Goal: Transaction & Acquisition: Obtain resource

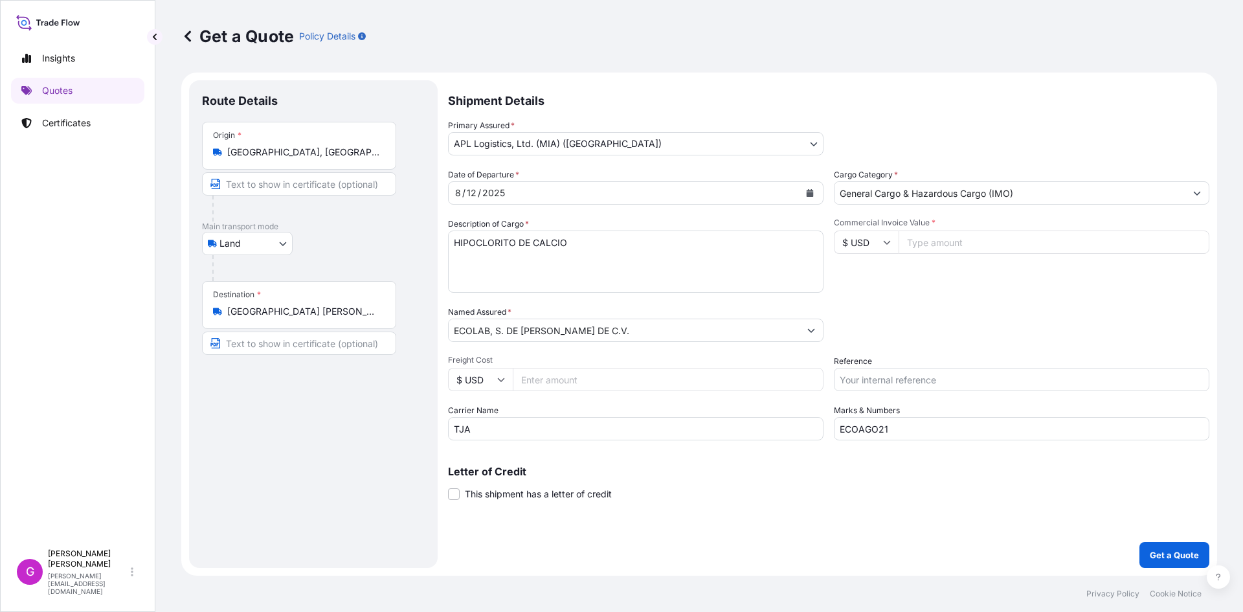
select select "Land"
select select "31870"
click at [577, 333] on input "ECOLAB, S. DE [PERSON_NAME] DE C.V." at bounding box center [623, 329] width 351 height 23
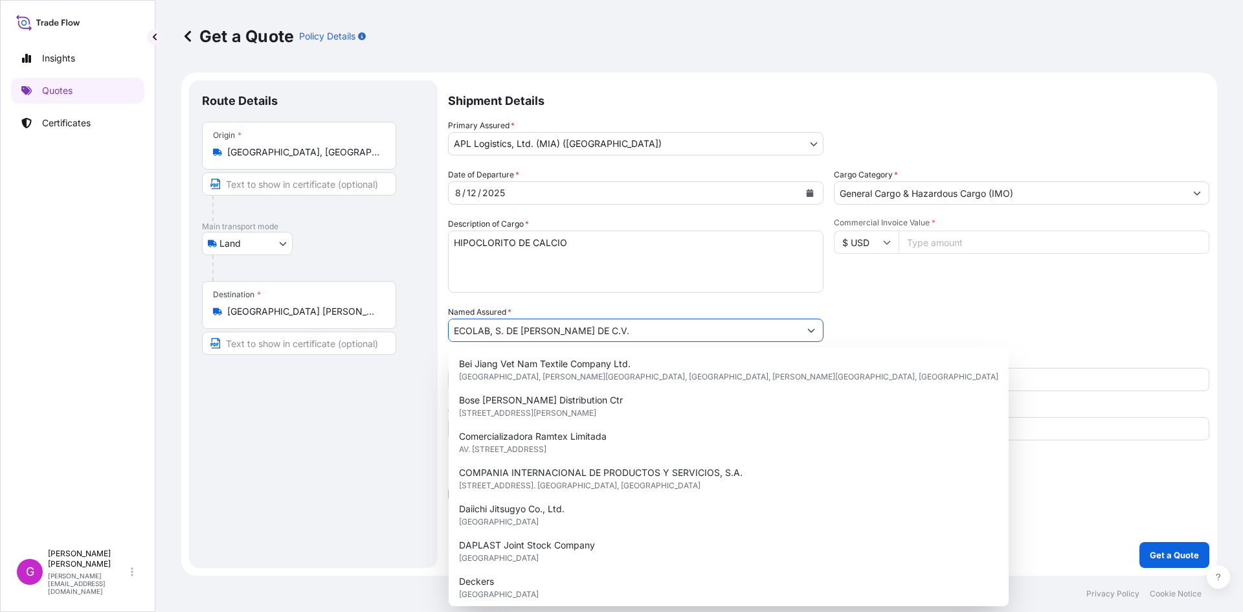
click at [577, 333] on input "ECOLAB, S. DE [PERSON_NAME] DE C.V." at bounding box center [623, 329] width 351 height 23
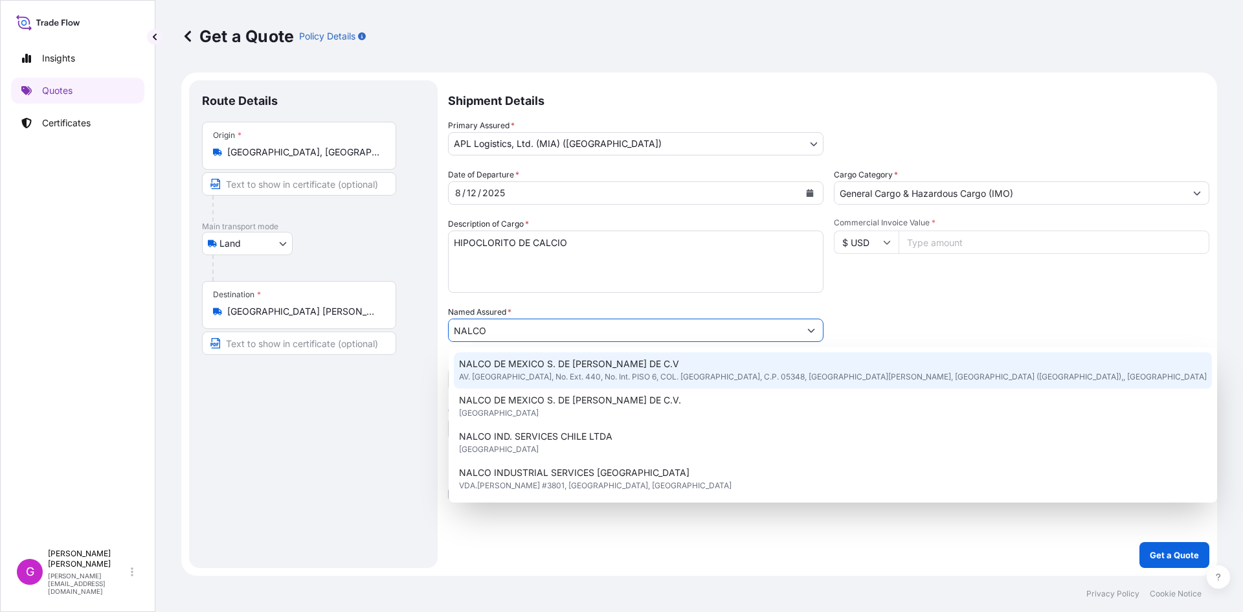
click at [549, 379] on span "AV. [GEOGRAPHIC_DATA], No. Ext. 440, No. Int. PISO 6, COL. [GEOGRAPHIC_DATA], C…" at bounding box center [832, 376] width 747 height 13
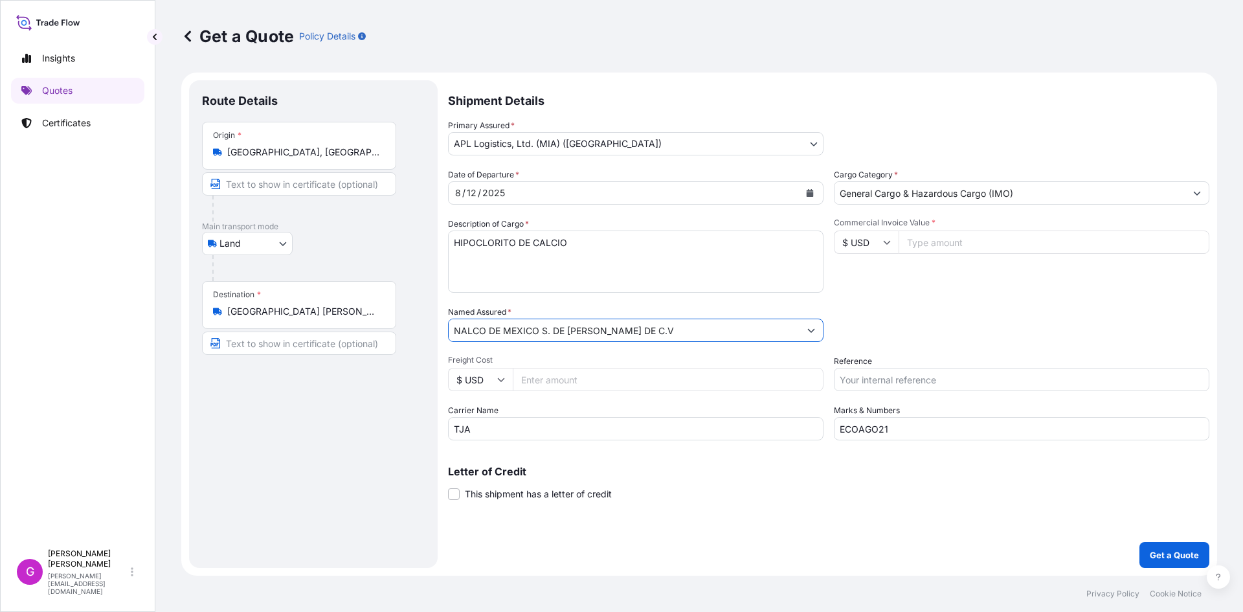
type input "NALCO DE MEXICO S. DE [PERSON_NAME] DE C.V"
click at [304, 307] on input "[GEOGRAPHIC_DATA] [PERSON_NAME] [PERSON_NAME], [GEOGRAPHIC_DATA], [GEOGRAPHIC_D…" at bounding box center [303, 311] width 153 height 13
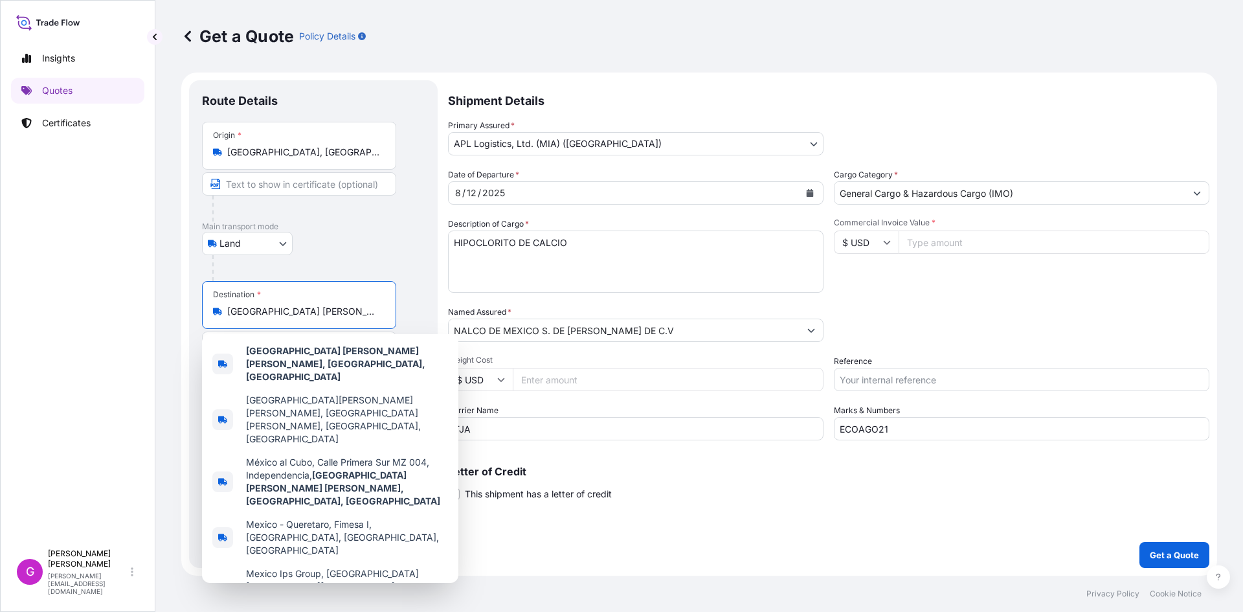
click at [304, 307] on input "[GEOGRAPHIC_DATA] [PERSON_NAME] [PERSON_NAME], [GEOGRAPHIC_DATA], [GEOGRAPHIC_D…" at bounding box center [303, 311] width 153 height 13
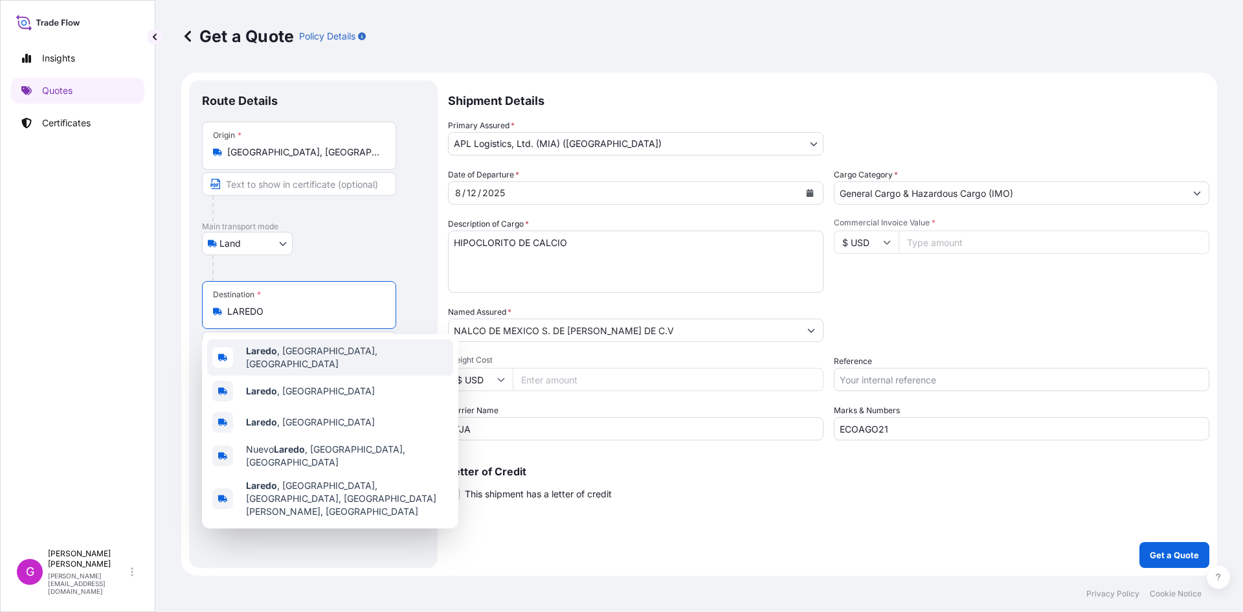
drag, startPoint x: 298, startPoint y: 313, endPoint x: 139, endPoint y: 279, distance: 162.1
click at [131, 311] on div "Insights Quotes Certificates G [PERSON_NAME] [EMAIL_ADDRESS][DOMAIN_NAME] Get a…" at bounding box center [621, 306] width 1243 height 612
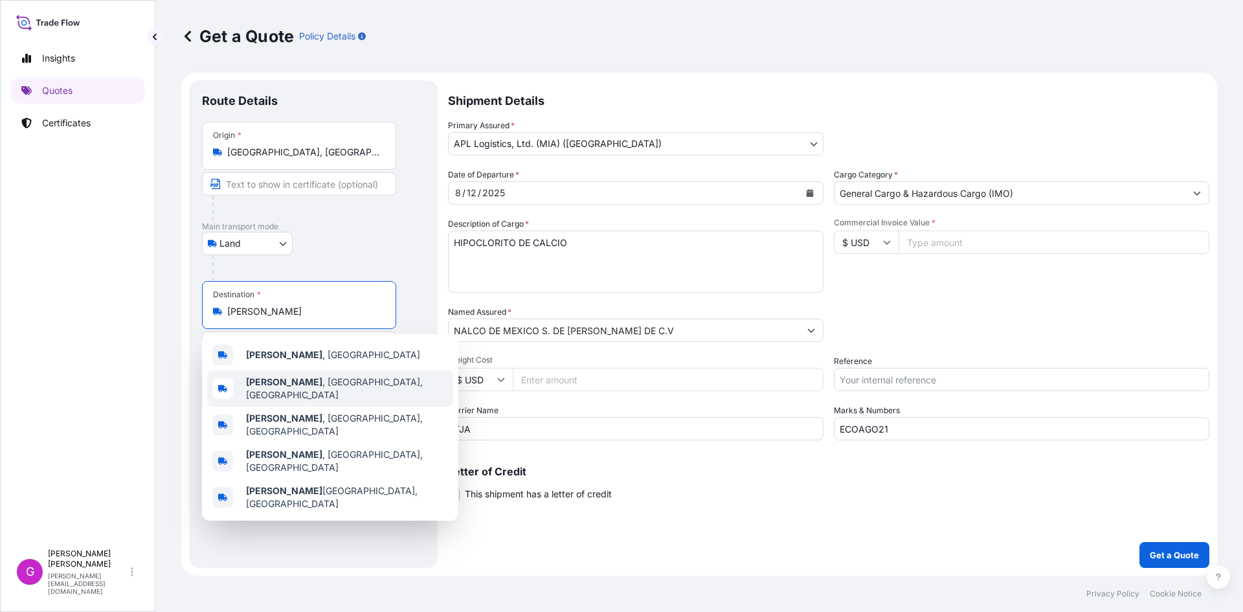
click at [280, 382] on span "[PERSON_NAME] , [GEOGRAPHIC_DATA], [GEOGRAPHIC_DATA]" at bounding box center [347, 388] width 202 height 26
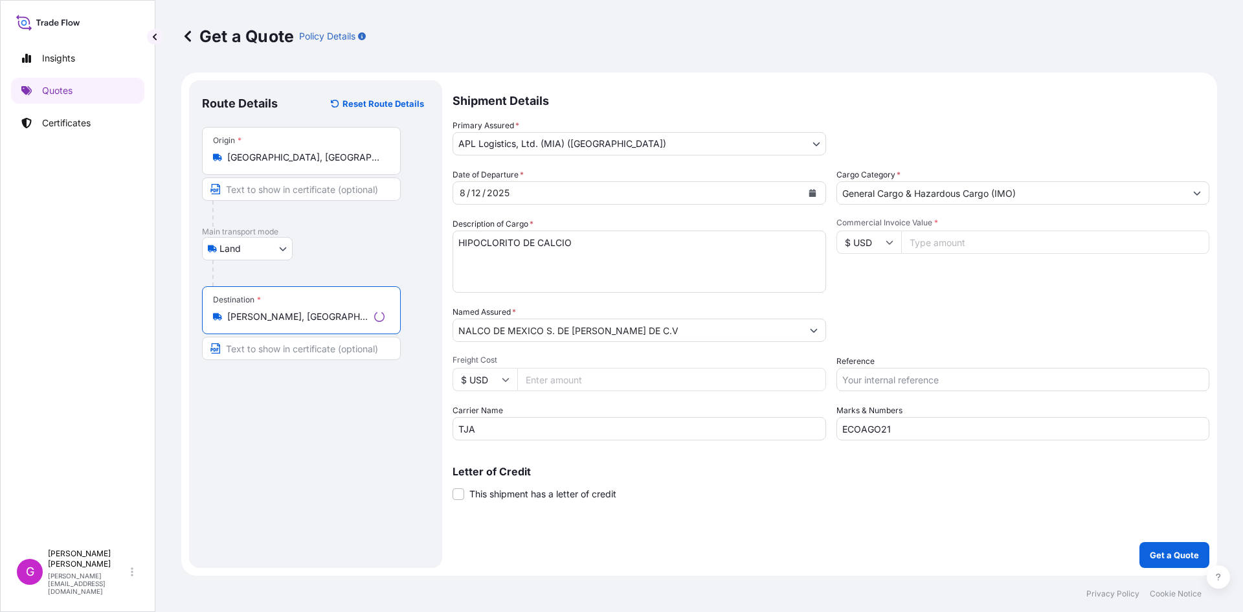
type input "[PERSON_NAME], [GEOGRAPHIC_DATA], [GEOGRAPHIC_DATA]"
drag, startPoint x: 929, startPoint y: 430, endPoint x: 669, endPoint y: 428, distance: 260.2
click at [669, 428] on div "Date of Departure * [DATE] Cargo Category * General Cargo & Hazardous Cargo (IM…" at bounding box center [830, 304] width 757 height 272
paste input "2"
type input "ECOAGO22"
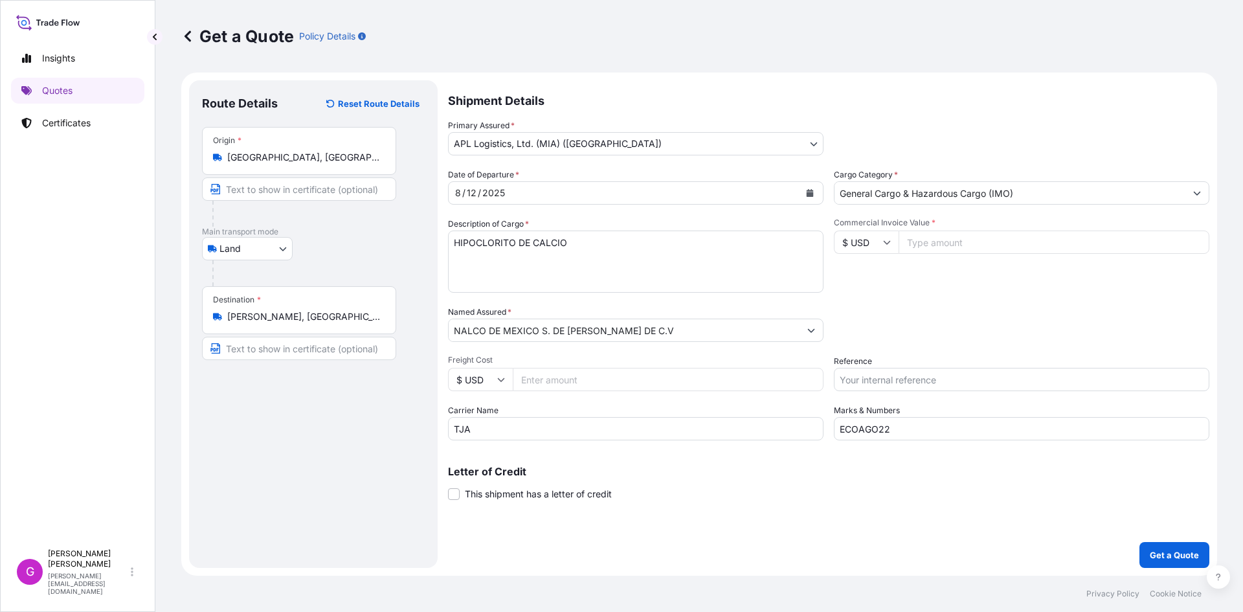
click at [941, 230] on div "Commercial Invoice Value * $ USD" at bounding box center [1021, 254] width 375 height 75
click at [939, 239] on input "Commercial Invoice Value *" at bounding box center [1053, 241] width 311 height 23
paste input "139147.47"
type input "139147.47"
click at [598, 377] on input "Freight Cost" at bounding box center [668, 379] width 311 height 23
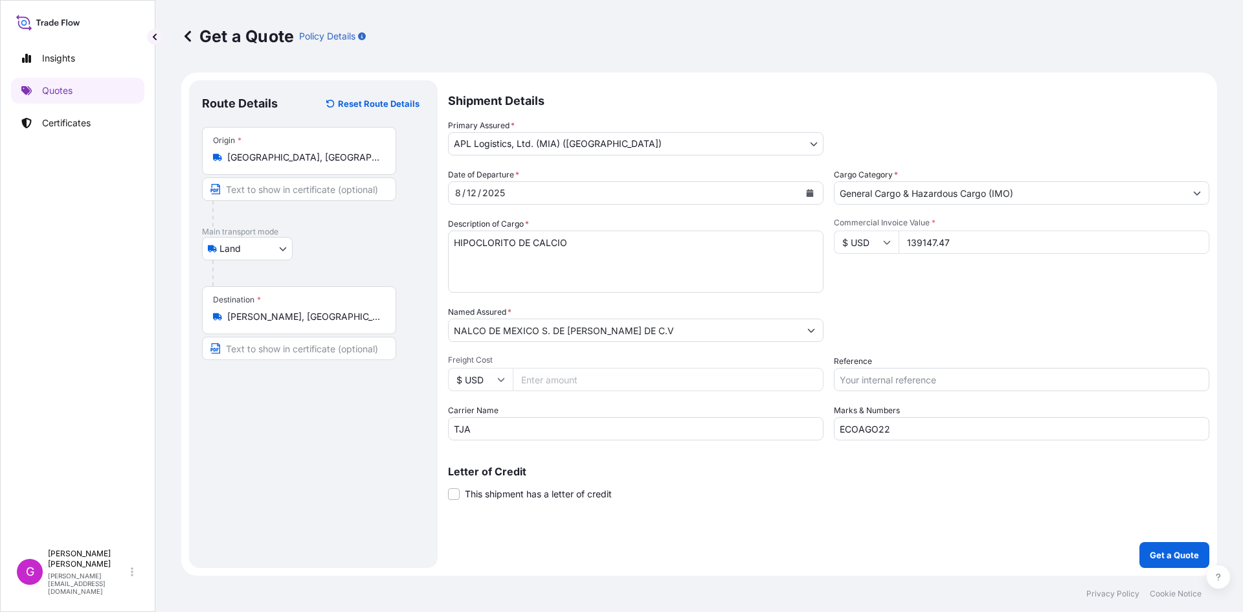
paste input "2268.63"
type input "2268.63"
click at [997, 377] on input "Reference" at bounding box center [1021, 379] width 375 height 23
paste input "25 80 3800 5003820"
type input "25 80 3800 5003820"
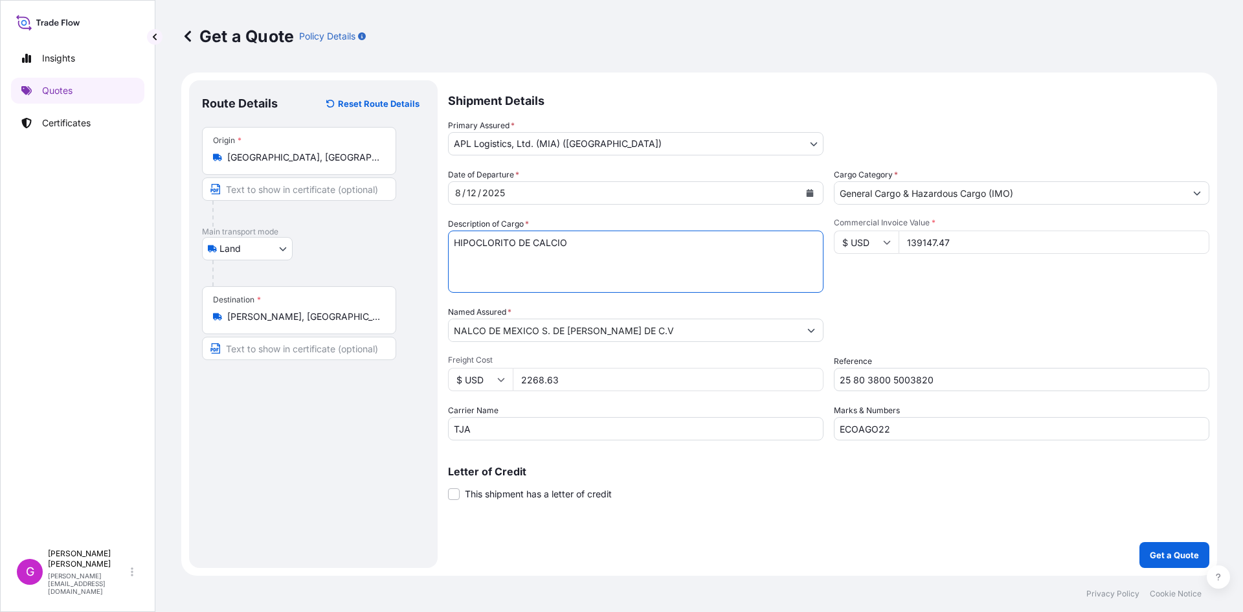
click at [590, 245] on textarea "HIPOCLORITO DE CALCIO" at bounding box center [635, 261] width 375 height 62
click at [813, 188] on button "Calendar" at bounding box center [809, 192] width 21 height 21
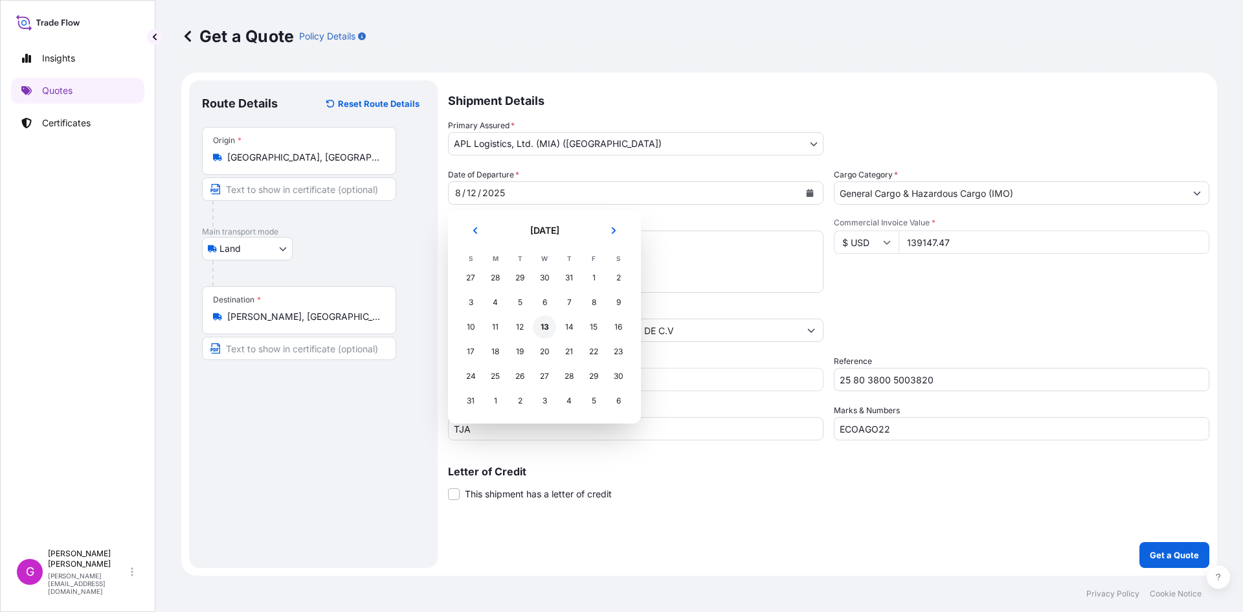
click at [542, 325] on div "13" at bounding box center [544, 326] width 23 height 23
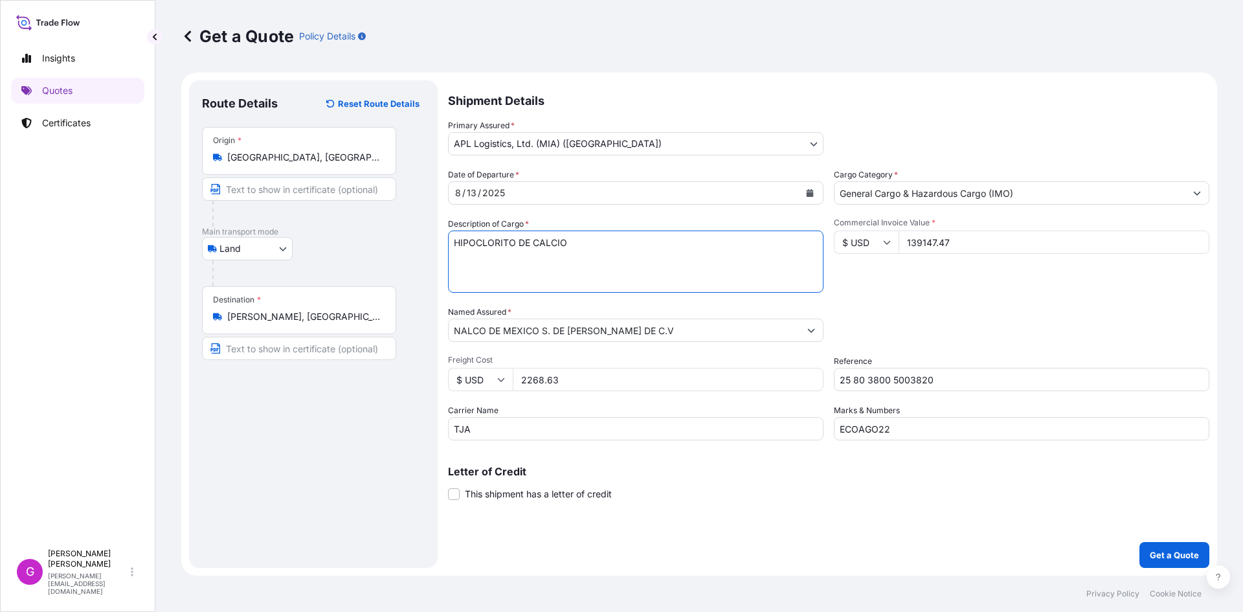
drag, startPoint x: 578, startPoint y: 239, endPoint x: 397, endPoint y: 249, distance: 181.5
click at [397, 249] on form "Route Details Reset Route Details Place of loading Road / [GEOGRAPHIC_DATA] / I…" at bounding box center [698, 323] width 1035 height 503
paste textarea "TOTE DE PLASTICO REFORZADO CON METAL"
click at [485, 246] on textarea "HIPOCLORITO DE CALCIO" at bounding box center [635, 261] width 375 height 62
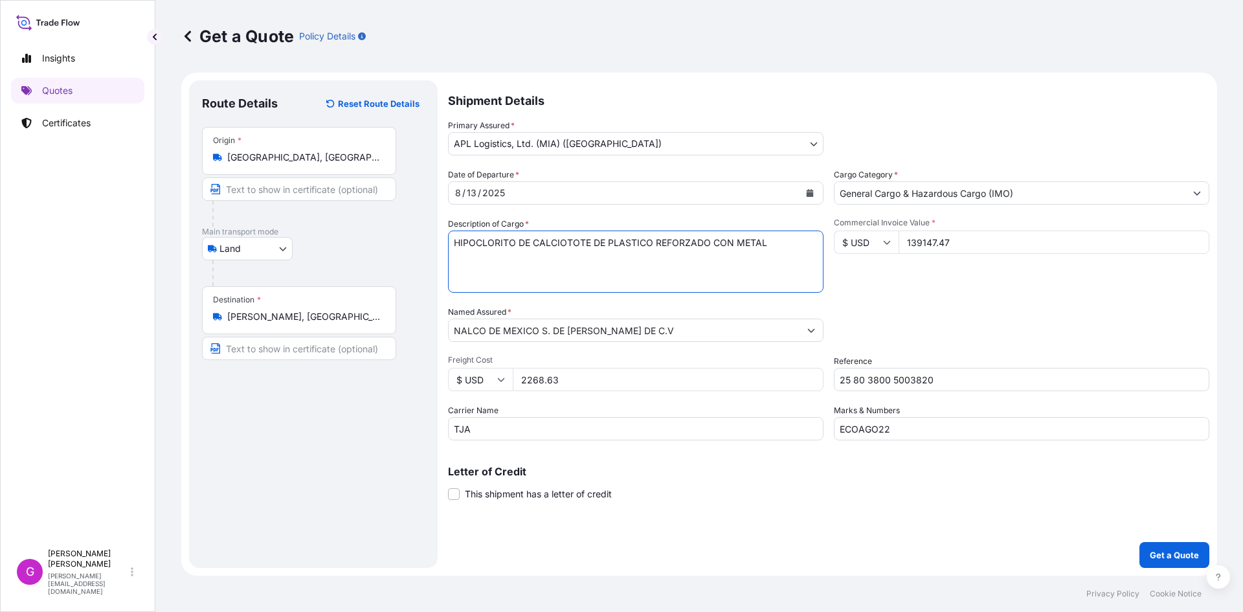
click at [485, 246] on textarea "HIPOCLORITO DE CALCIO" at bounding box center [635, 261] width 375 height 62
paste textarea
paste textarea "ANTIINCRUSTANTE"
paste textarea "APRESTOS Y PRODUCTOS DE ACABADO DE LOS TIPOS UTILIZADOS EN LA INDUSTRIA DEL PAP…"
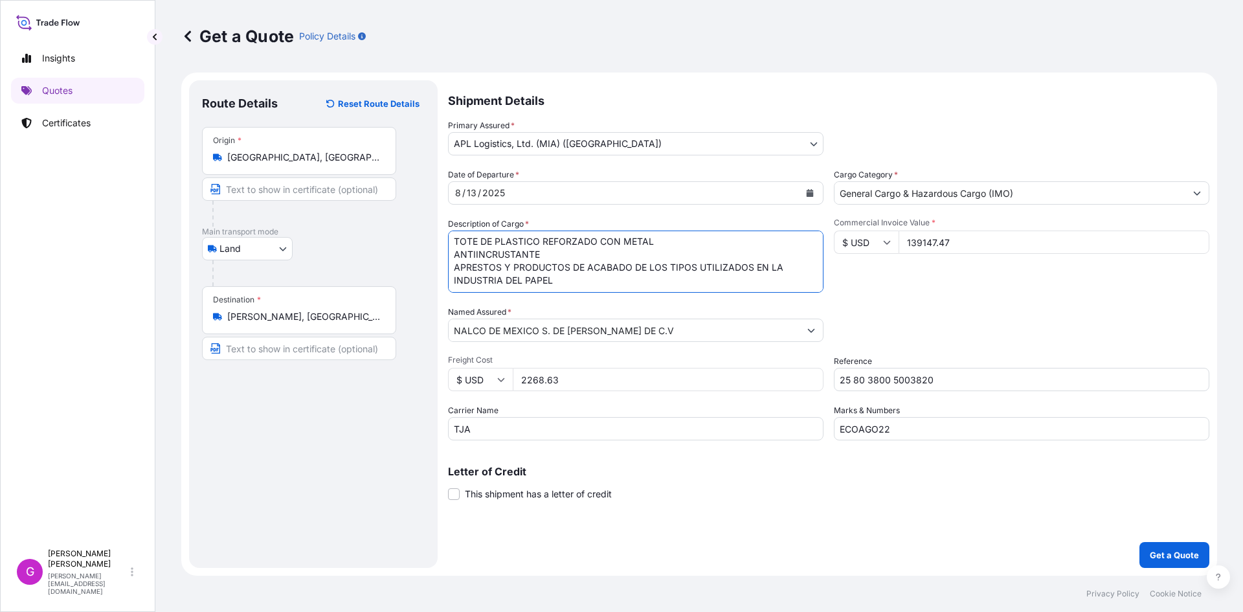
paste textarea "PARTES PARA UN GENERADOR DE DIOXIDO DE CLORO"
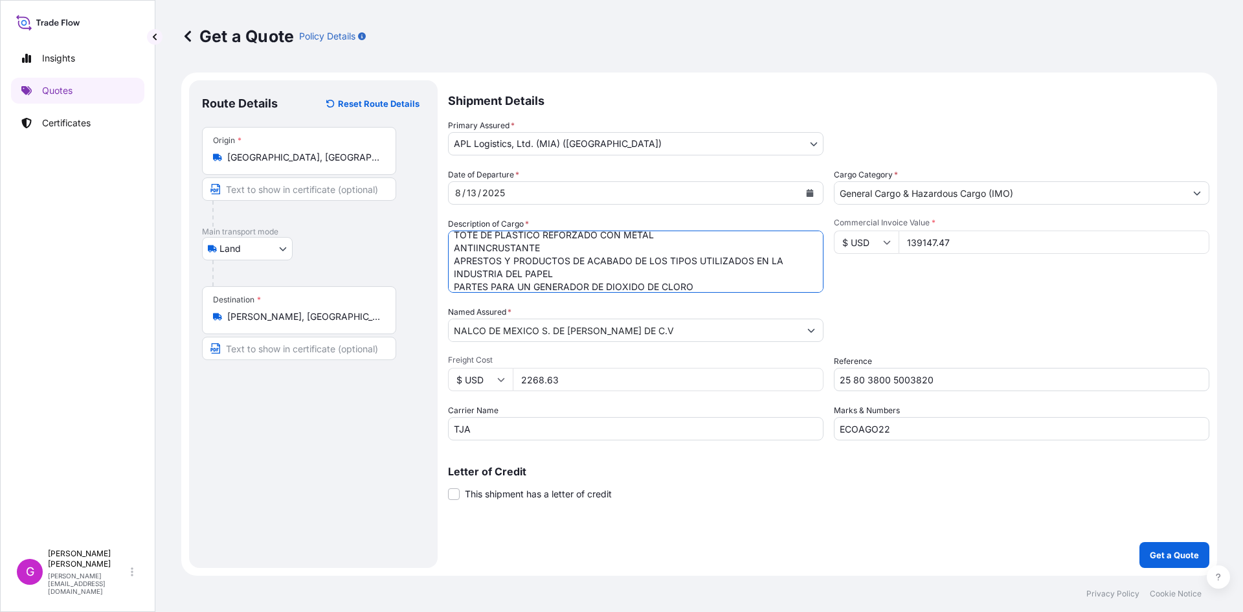
scroll to position [21, 0]
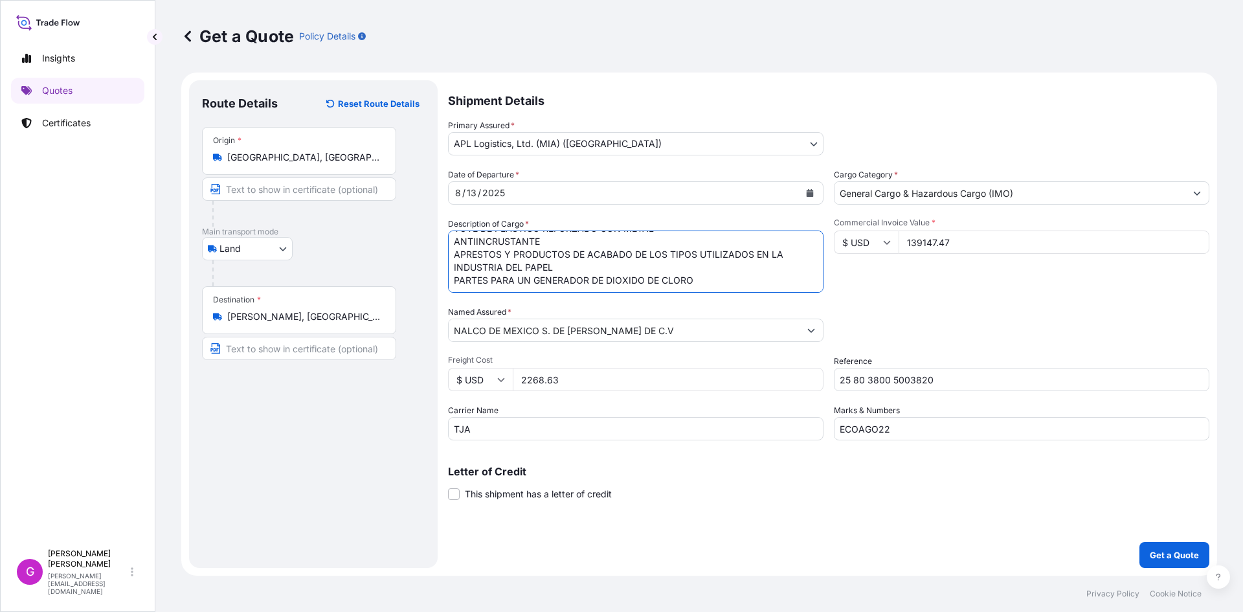
paste textarea "PARTES DE EQUIPO PARA DEPURACION"
paste textarea "REACTIVO"
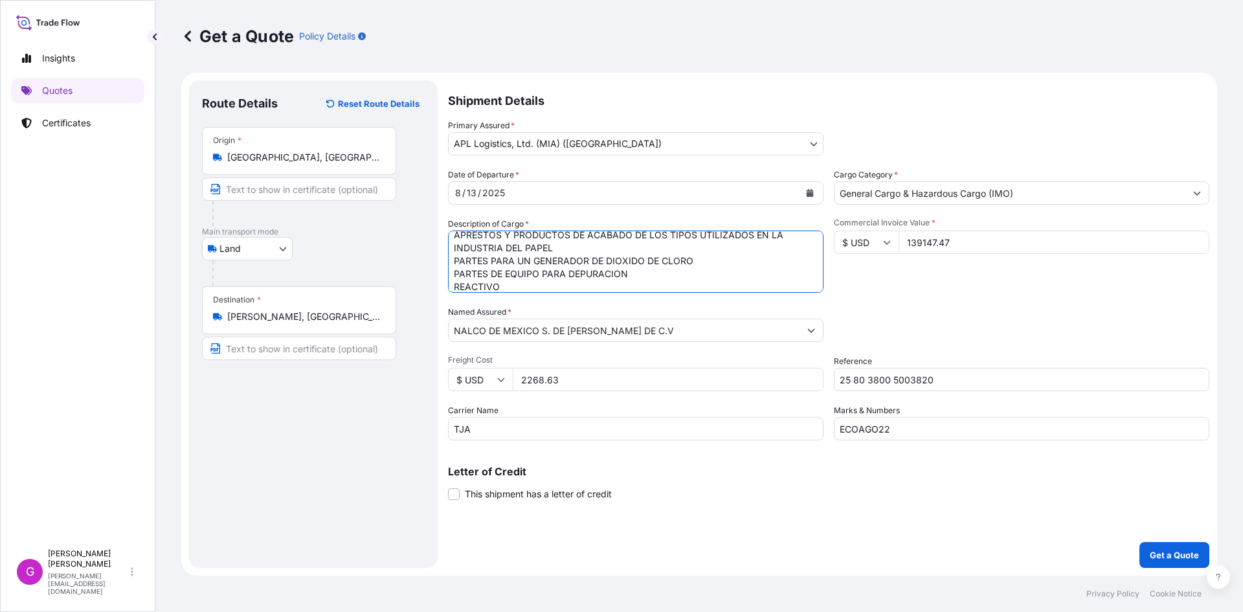
type textarea "TOTE DE PLASTICO REFORZADO CON METAL ANTIINCRUSTANTE APRESTOS Y PRODUCTOS DE AC…"
click at [918, 236] on input "139147.47" at bounding box center [1053, 241] width 311 height 23
click at [1162, 540] on div "Shipment Details Primary Assured * APL Logistics, Ltd. (MIA) ([GEOGRAPHIC_DATA]…" at bounding box center [828, 323] width 761 height 487
click at [1156, 548] on p "Get a Quote" at bounding box center [1173, 554] width 49 height 13
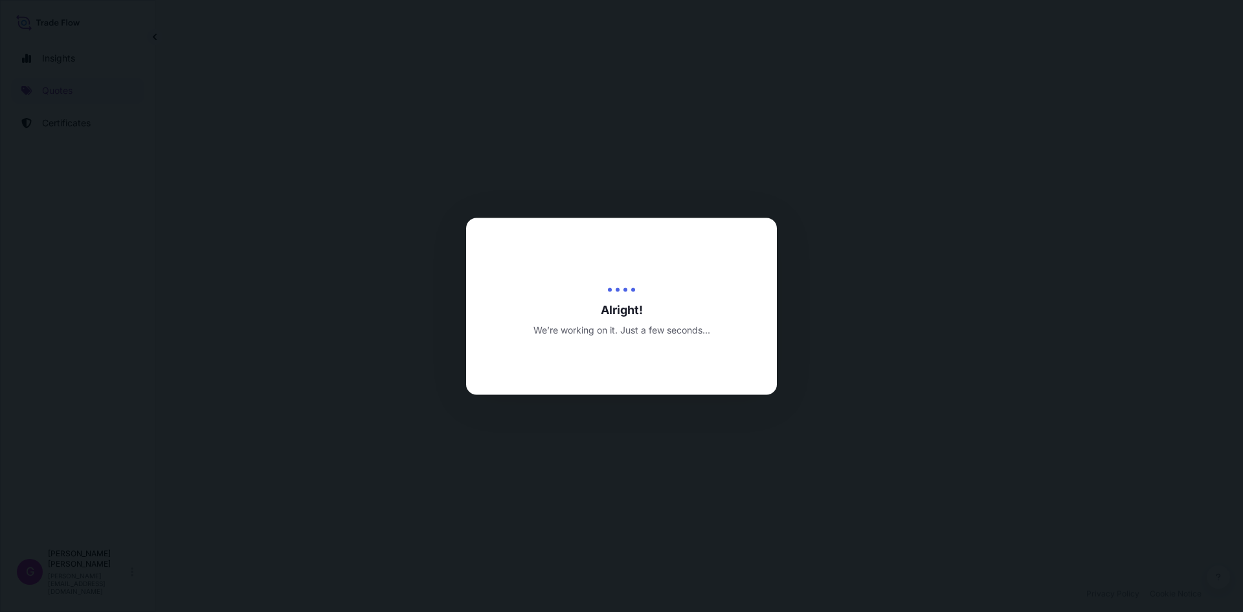
select select "Land"
select select "31870"
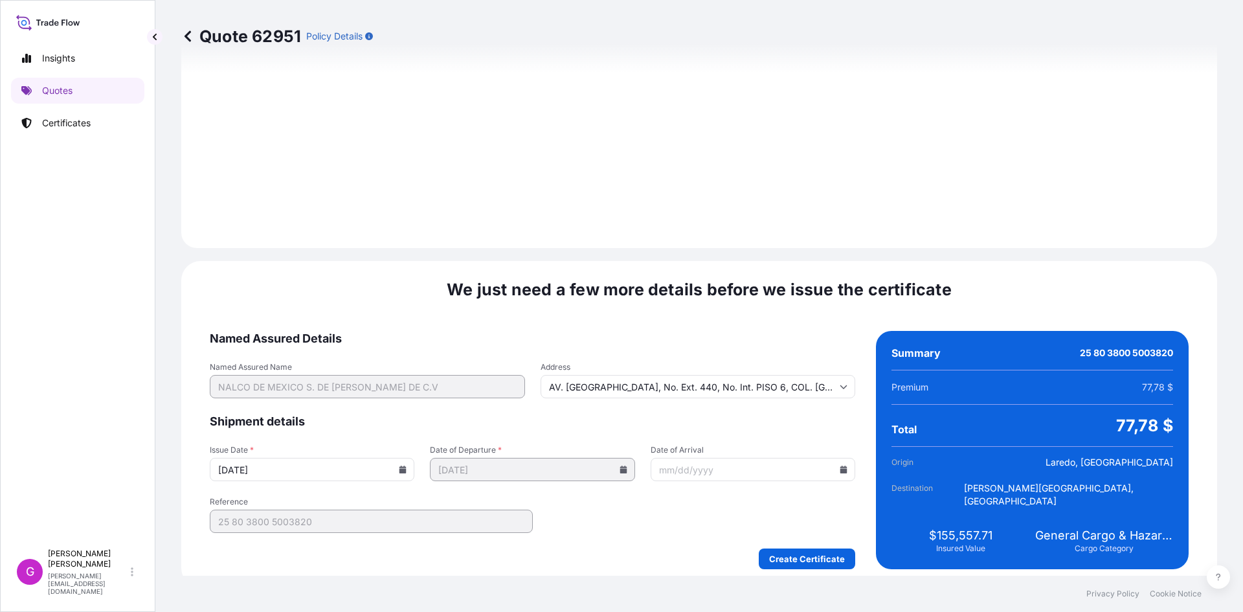
scroll to position [1545, 0]
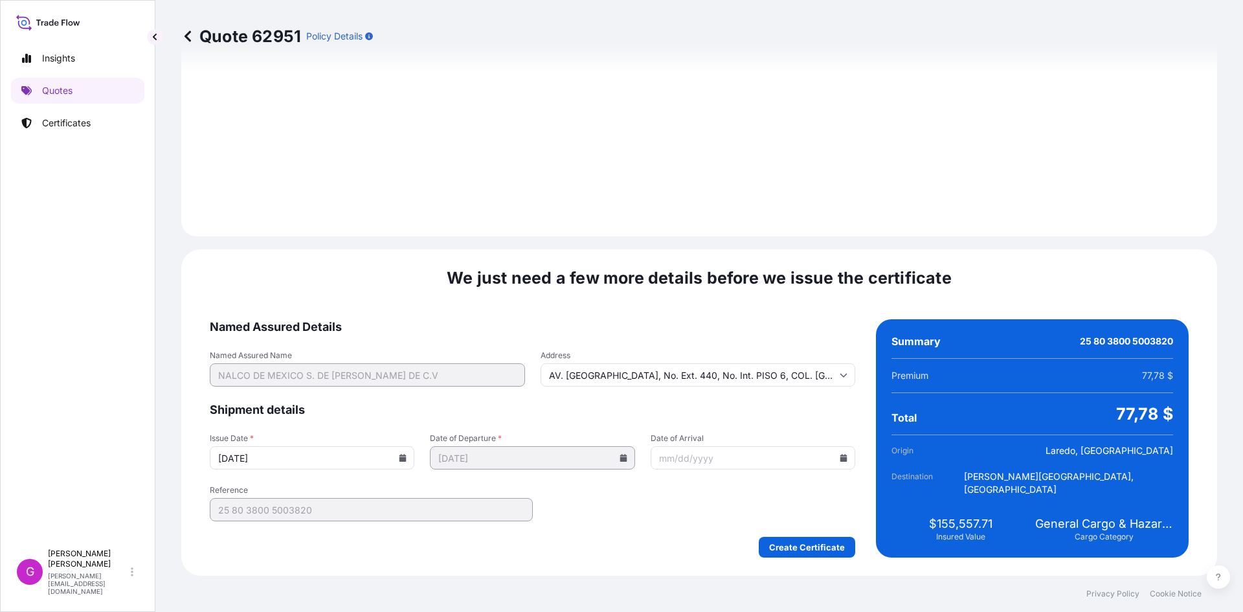
click at [839, 456] on icon at bounding box center [843, 458] width 8 height 8
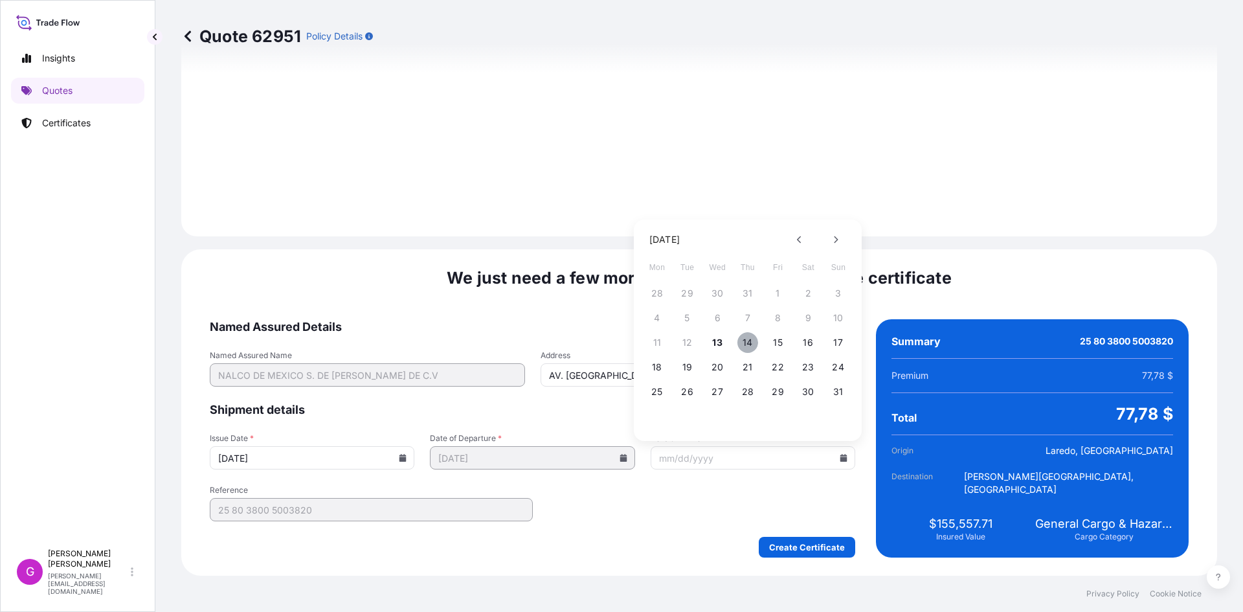
click at [748, 340] on button "14" at bounding box center [747, 342] width 21 height 21
type input "[DATE]"
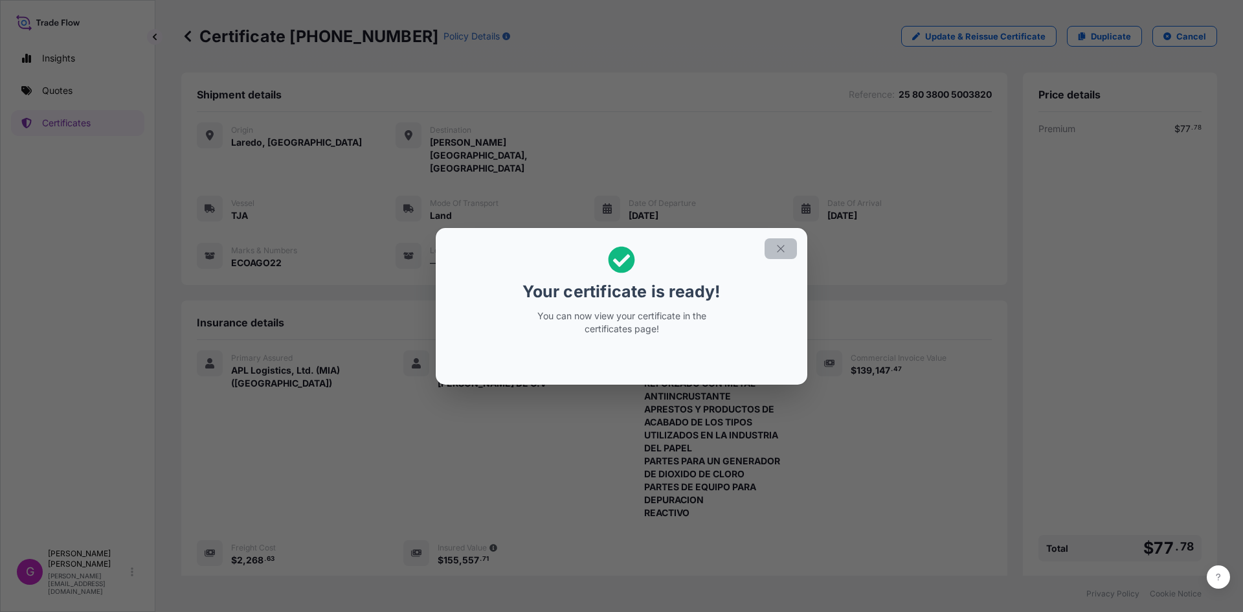
click at [779, 252] on icon "button" at bounding box center [781, 249] width 12 height 12
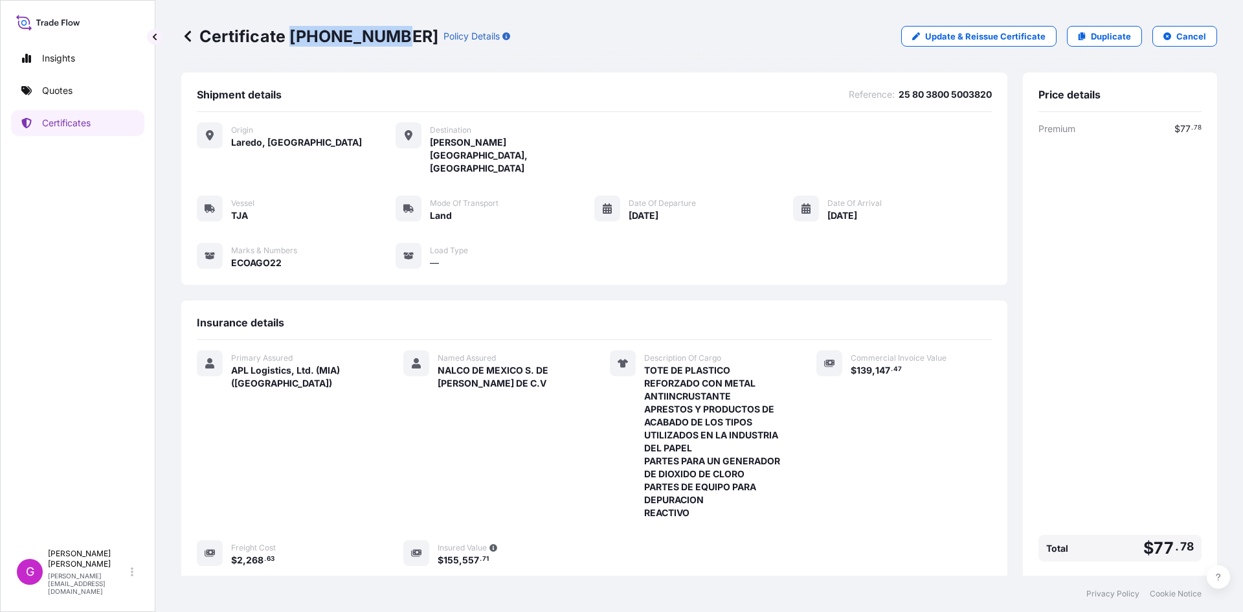
drag, startPoint x: 389, startPoint y: 32, endPoint x: 291, endPoint y: 41, distance: 98.8
click at [291, 41] on p "Certificate [PHONE_NUMBER]" at bounding box center [309, 36] width 257 height 21
copy p "[PHONE_NUMBER]"
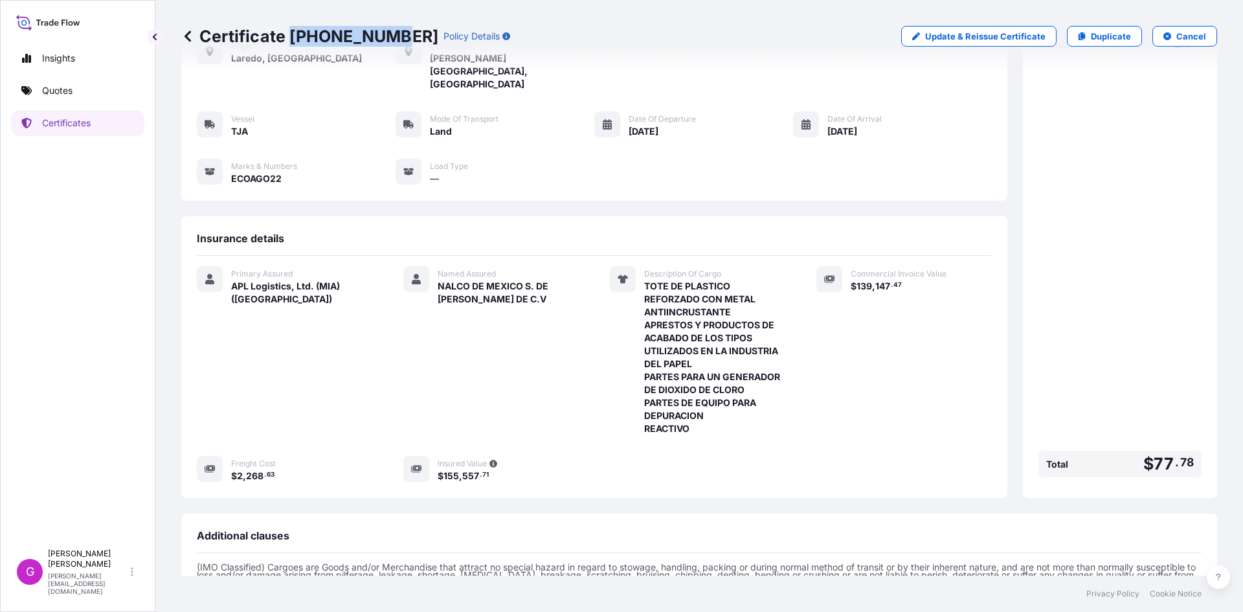
scroll to position [221, 0]
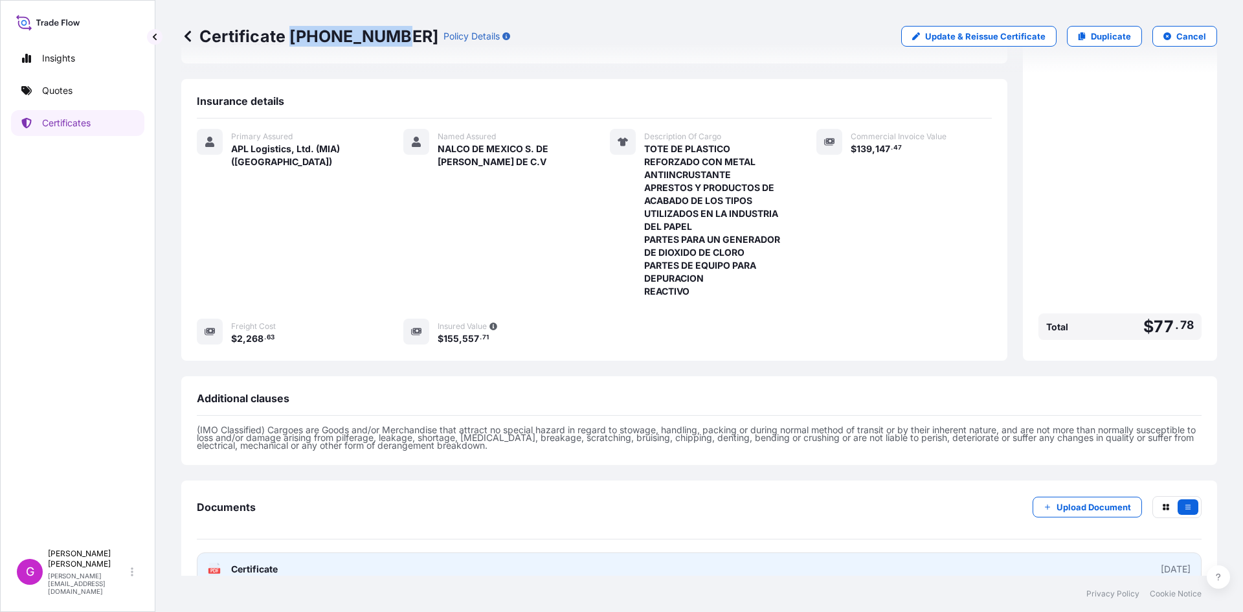
click at [334, 552] on link "PDF Certificate [DATE]" at bounding box center [699, 569] width 1004 height 34
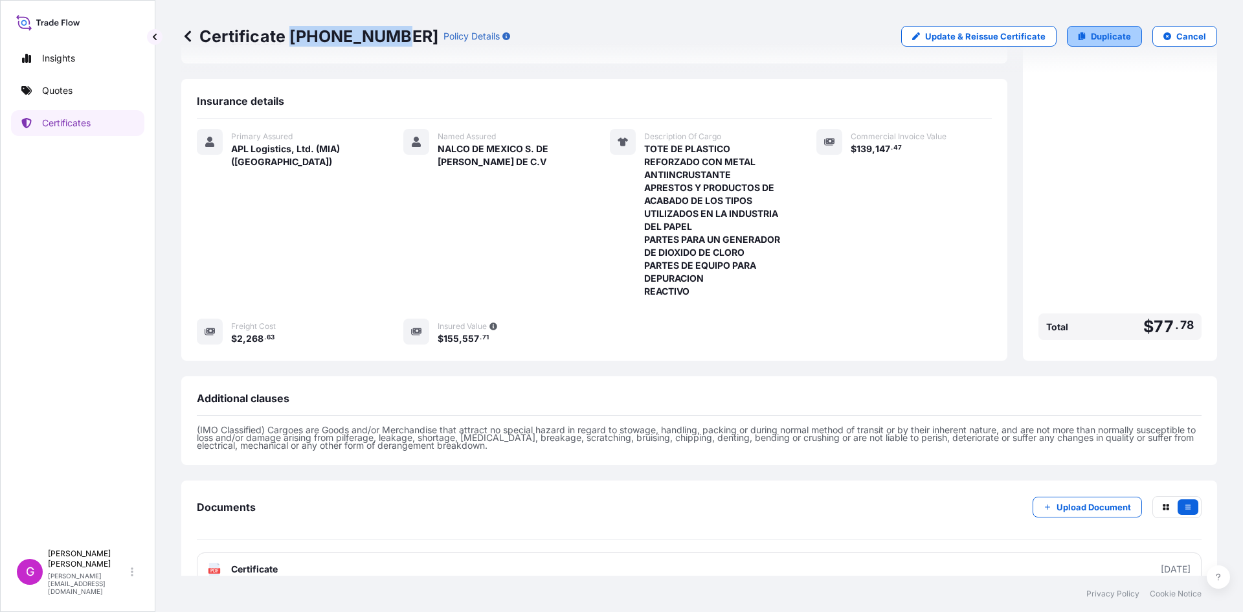
click at [1101, 42] on p "Duplicate" at bounding box center [1110, 36] width 40 height 13
select select "Land"
select select "31870"
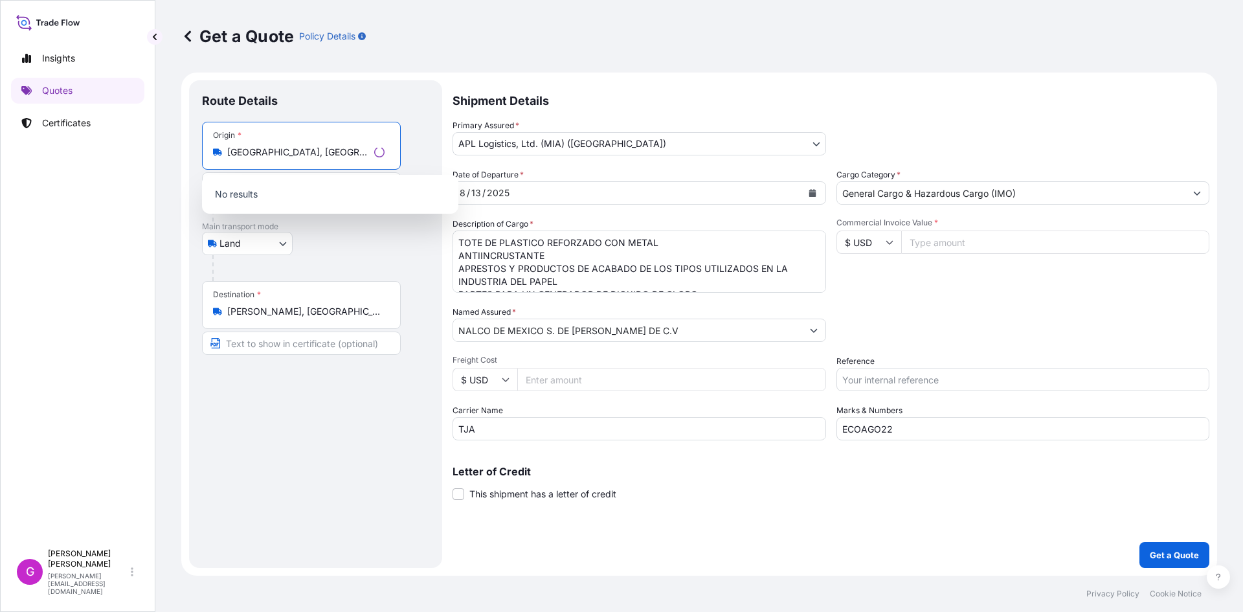
click at [276, 157] on input "[GEOGRAPHIC_DATA], [GEOGRAPHIC_DATA], [GEOGRAPHIC_DATA]" at bounding box center [298, 152] width 142 height 13
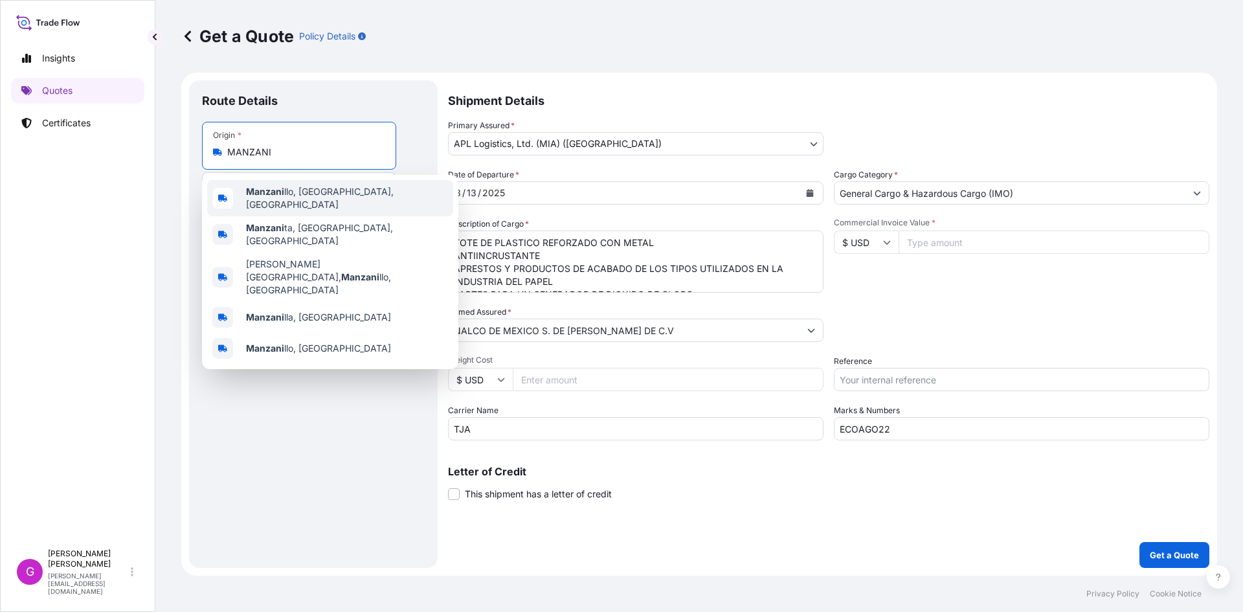
click at [329, 205] on div "[PERSON_NAME], [GEOGRAPHIC_DATA], [GEOGRAPHIC_DATA]" at bounding box center [330, 198] width 246 height 36
type input "Manzanillo, [GEOGRAPHIC_DATA], [GEOGRAPHIC_DATA]"
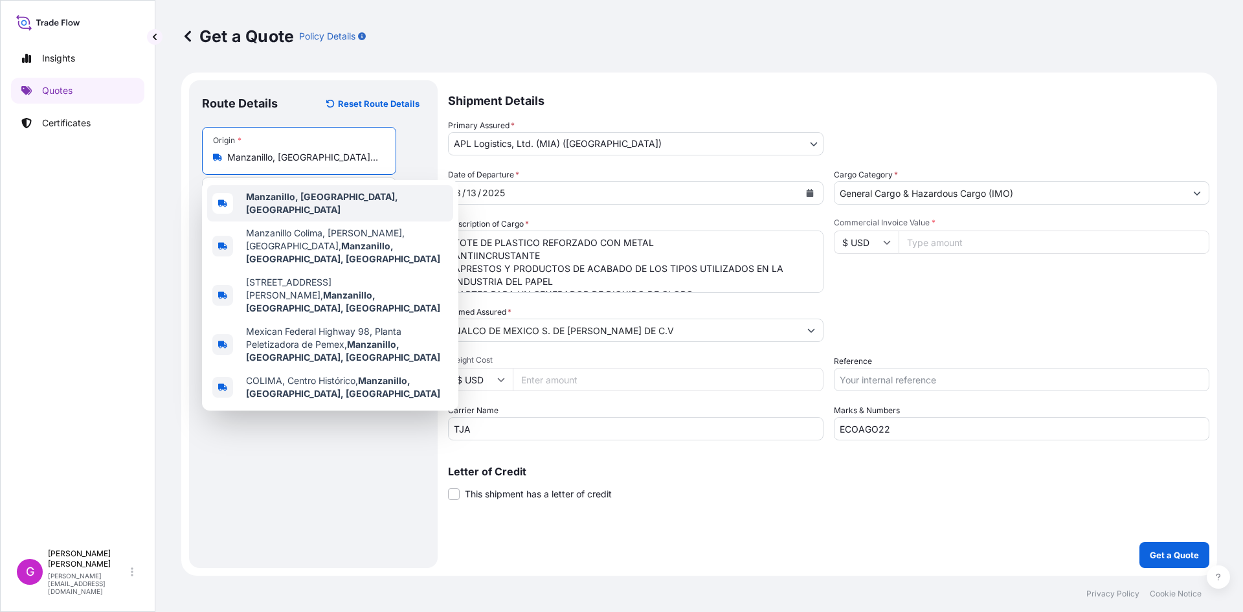
click at [351, 199] on b "Manzanillo, [GEOGRAPHIC_DATA], [GEOGRAPHIC_DATA]" at bounding box center [322, 203] width 152 height 24
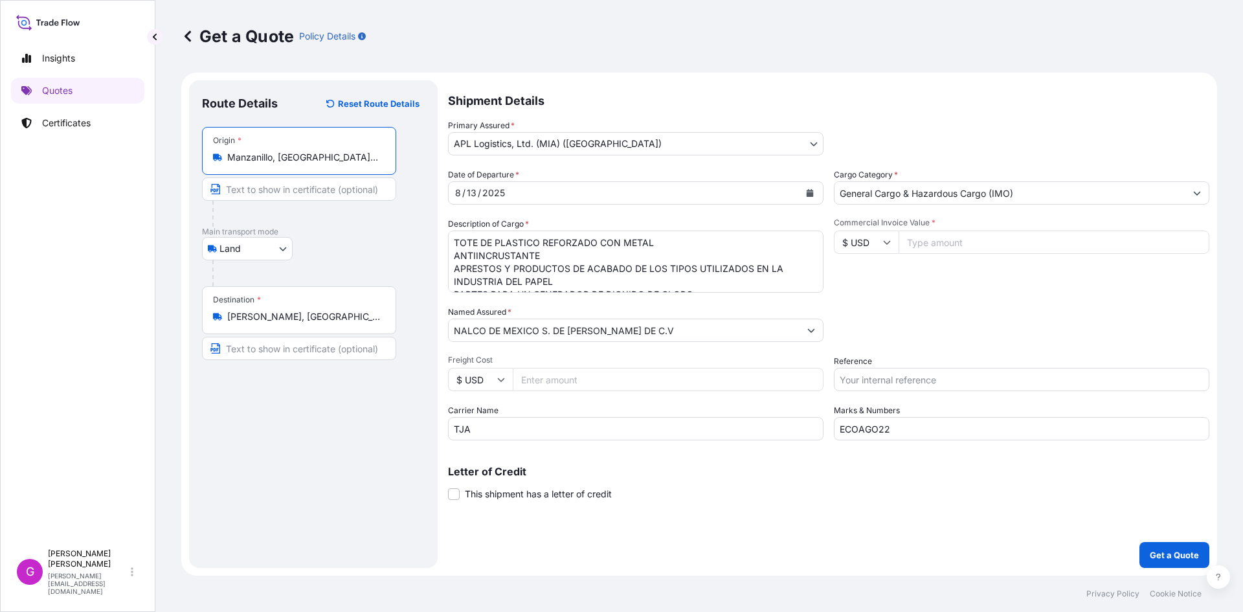
click at [271, 311] on input "[PERSON_NAME], [GEOGRAPHIC_DATA], [GEOGRAPHIC_DATA]" at bounding box center [303, 316] width 153 height 13
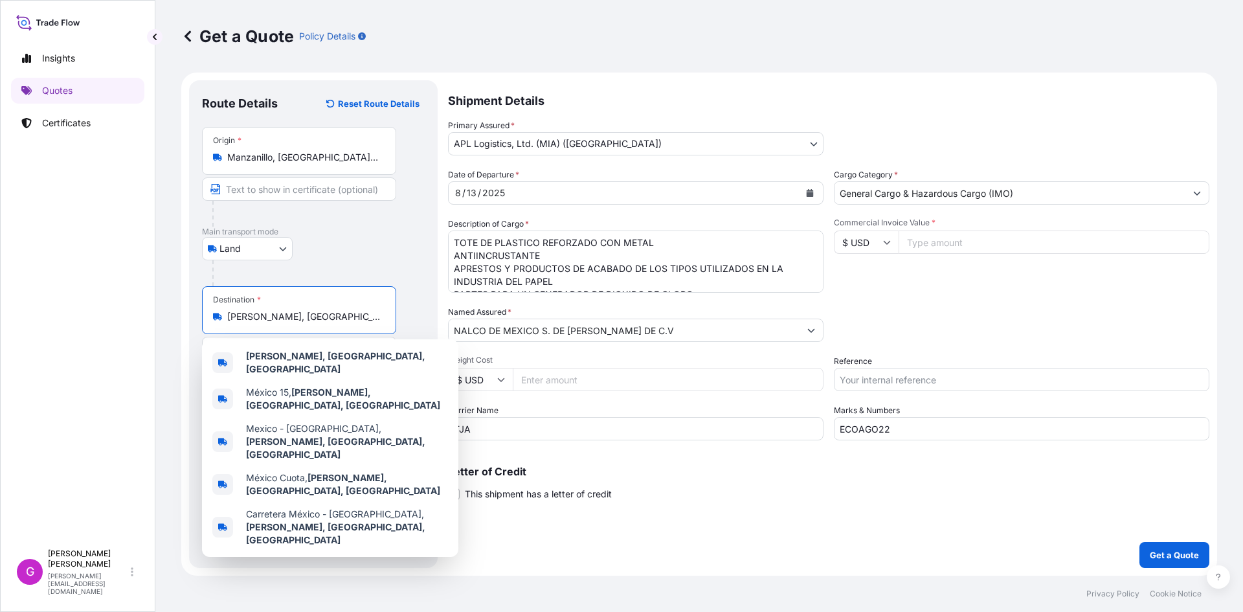
click at [271, 311] on input "[PERSON_NAME], [GEOGRAPHIC_DATA], [GEOGRAPHIC_DATA]" at bounding box center [303, 316] width 153 height 13
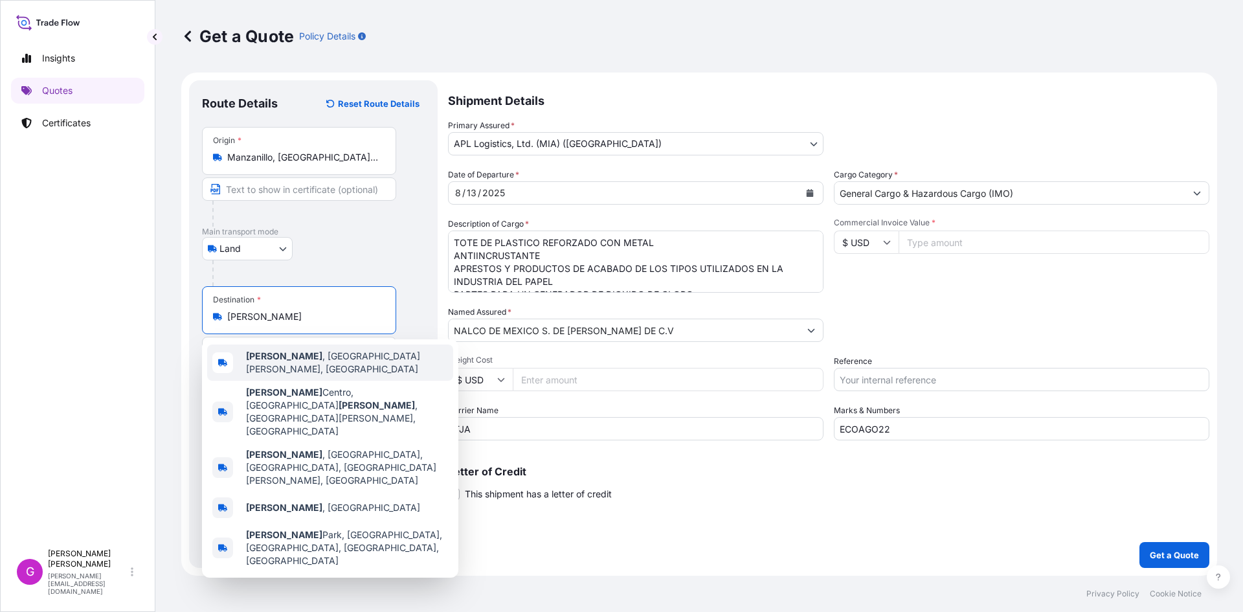
click at [280, 366] on span "[PERSON_NAME] , [GEOGRAPHIC_DATA][PERSON_NAME], [GEOGRAPHIC_DATA]" at bounding box center [347, 362] width 202 height 26
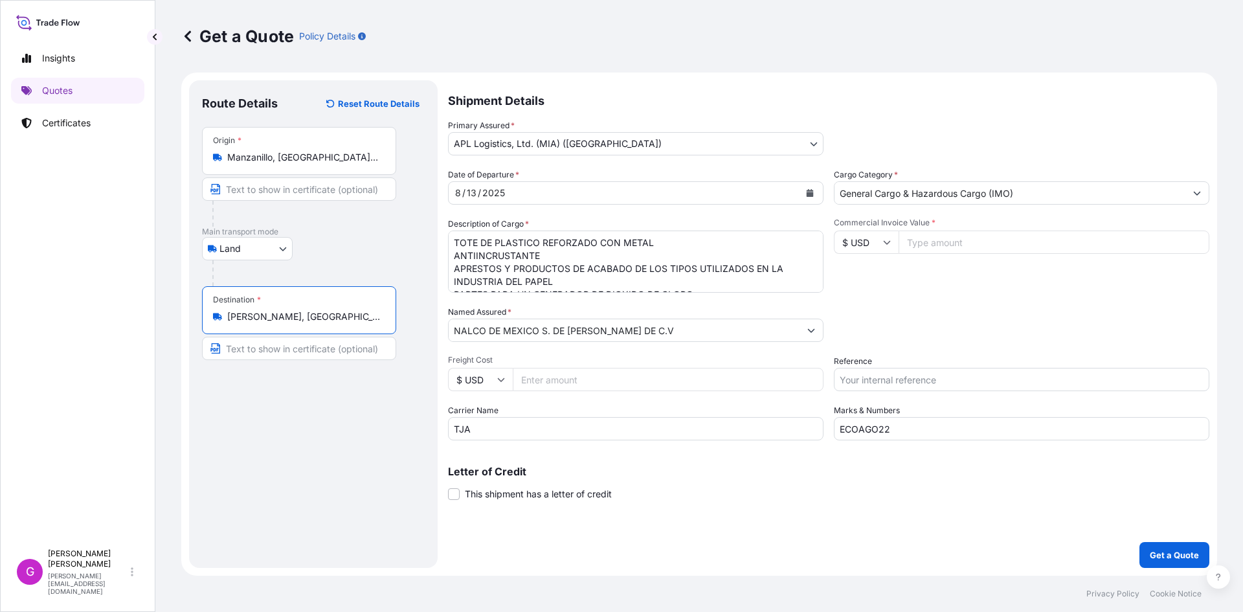
type input "[PERSON_NAME], [GEOGRAPHIC_DATA][PERSON_NAME], [GEOGRAPHIC_DATA]"
click at [808, 188] on button "Calendar" at bounding box center [809, 192] width 21 height 21
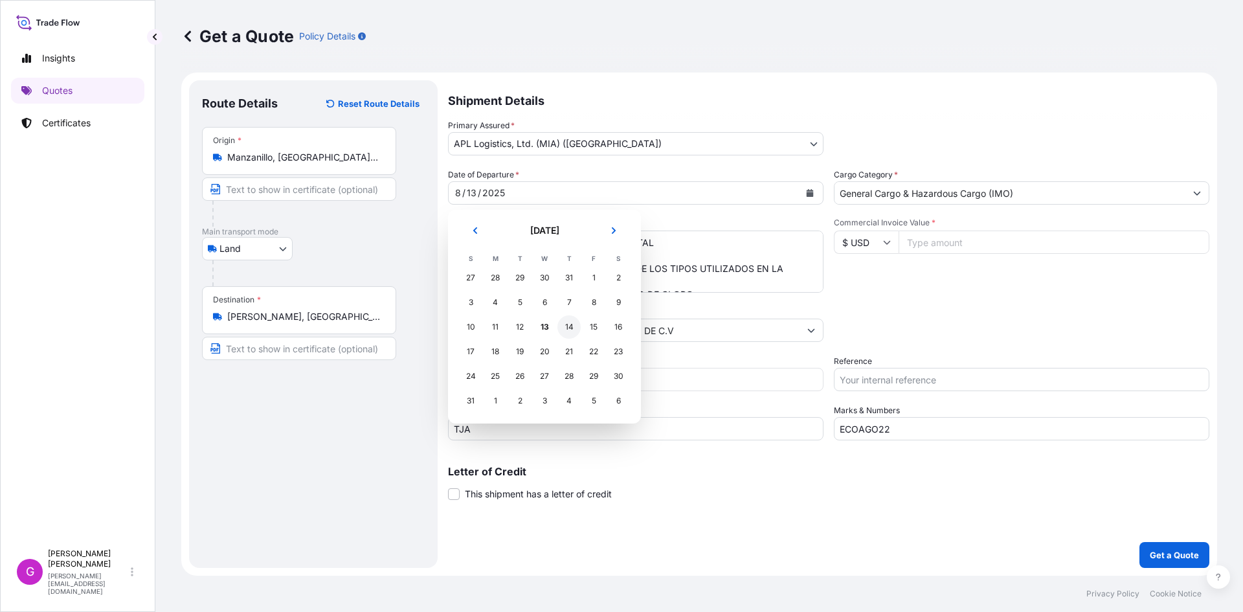
click at [564, 327] on div "14" at bounding box center [568, 326] width 23 height 23
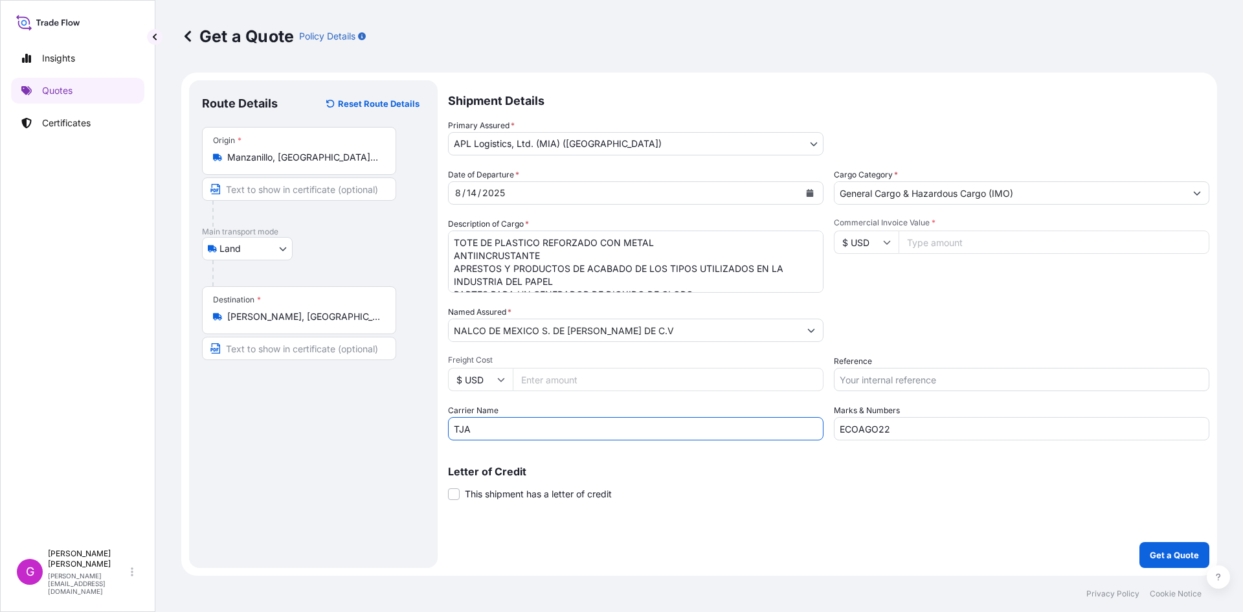
drag, startPoint x: 485, startPoint y: 423, endPoint x: 408, endPoint y: 414, distance: 77.5
click at [408, 414] on form "Route Details Reset Route Details Place of loading Road / [GEOGRAPHIC_DATA] / I…" at bounding box center [698, 323] width 1035 height 503
type input "CTP"
drag, startPoint x: 949, startPoint y: 424, endPoint x: 756, endPoint y: 419, distance: 192.9
click at [757, 421] on div "Date of Departure * [DATE] Cargo Category * General Cargo & Hazardous Cargo (IM…" at bounding box center [828, 304] width 761 height 272
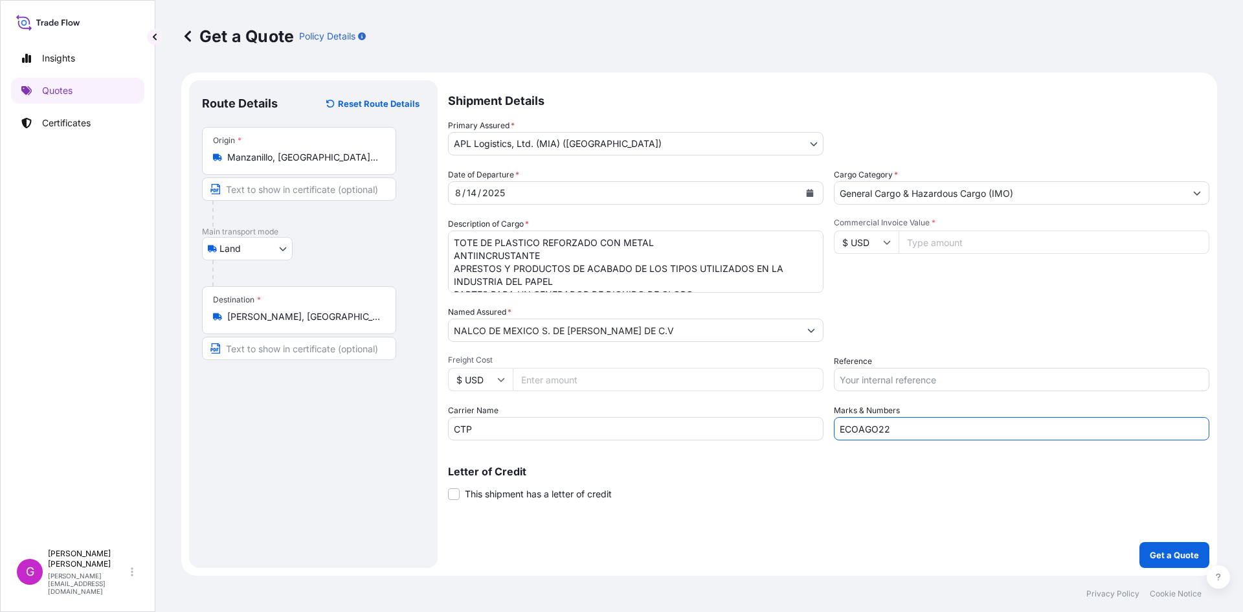
paste input "3"
type input "ECOAGO23"
click at [919, 380] on input "Reference" at bounding box center [1021, 379] width 375 height 23
paste input "25 16 3737 5002983"
type input "25 16 3737 5002983"
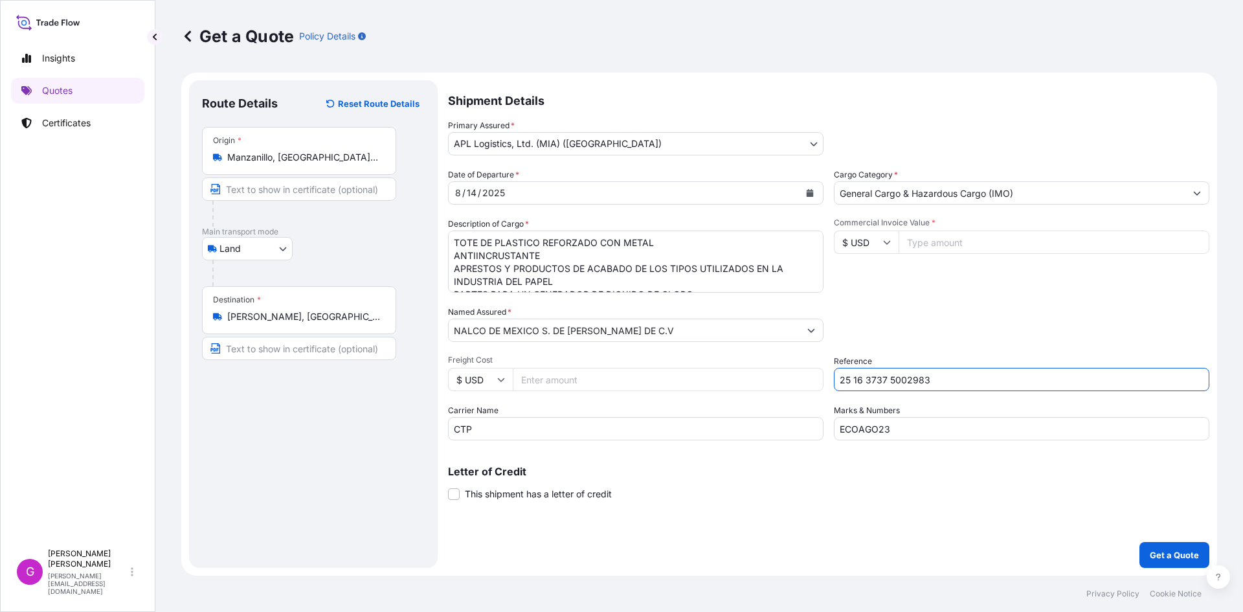
click at [958, 247] on input "Commercial Invoice Value *" at bounding box center [1053, 241] width 311 height 23
paste input "14280.00"
type input "14280.00"
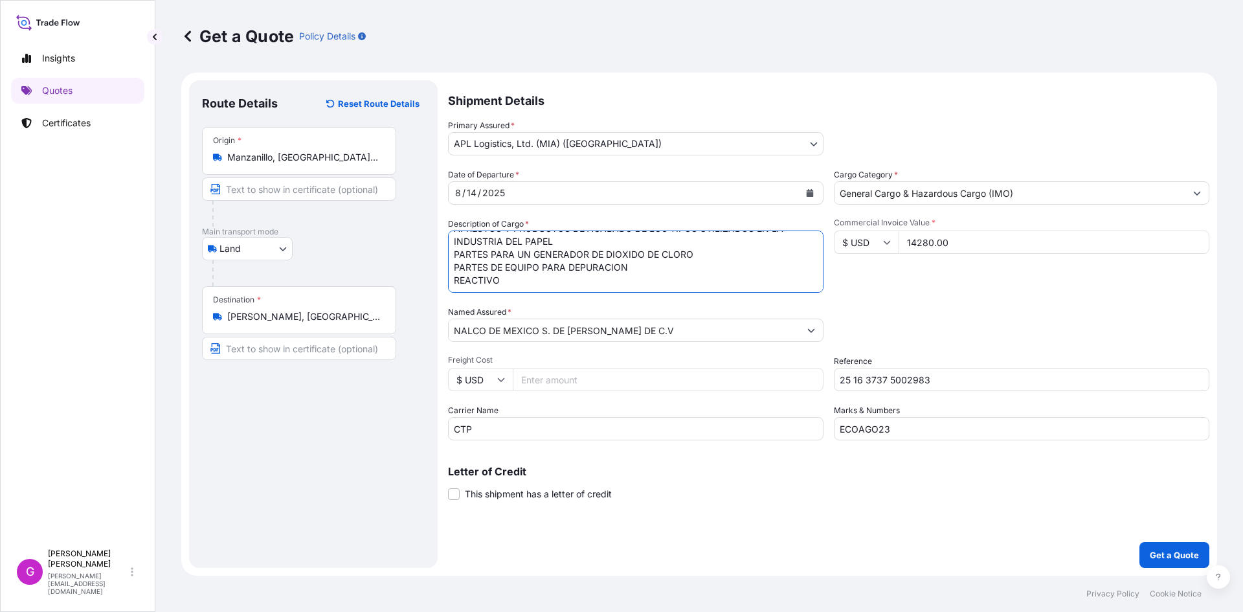
drag, startPoint x: 454, startPoint y: 240, endPoint x: 1001, endPoint y: 359, distance: 560.3
click at [1001, 359] on div "Date of Departure * [DATE] Cargo Category * General Cargo & Hazardous Cargo (IM…" at bounding box center [828, 304] width 761 height 272
paste textarea "MICOLIN SCS40 (CUMENO SULFONATO DE SODIO)"
type textarea "MICOLIN SCS40 (CUMENO SULFONATO DE SODIO)"
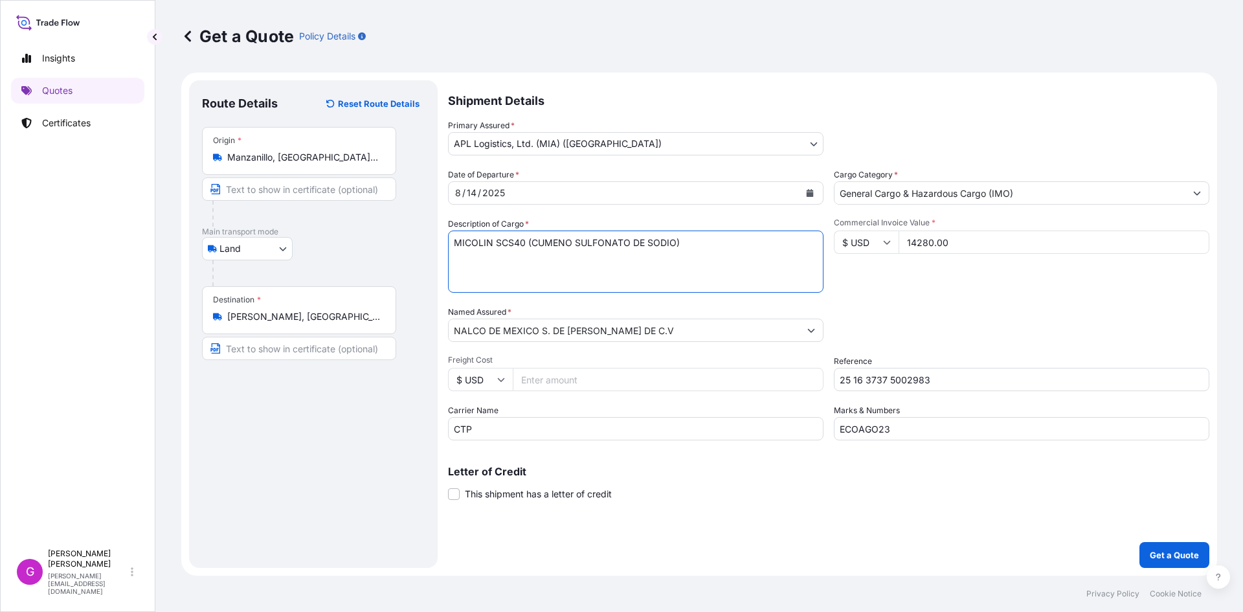
click at [576, 329] on input "NALCO DE MEXICO S. DE [PERSON_NAME] DE C.V" at bounding box center [623, 329] width 351 height 23
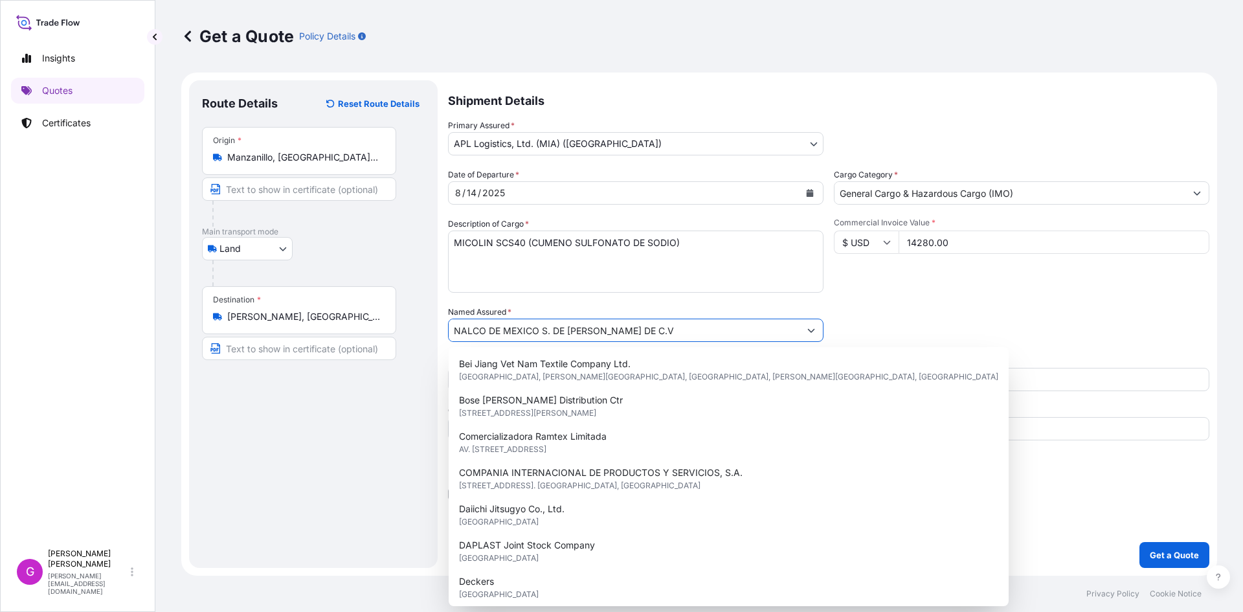
click at [576, 329] on input "NALCO DE MEXICO S. DE [PERSON_NAME] DE C.V" at bounding box center [623, 329] width 351 height 23
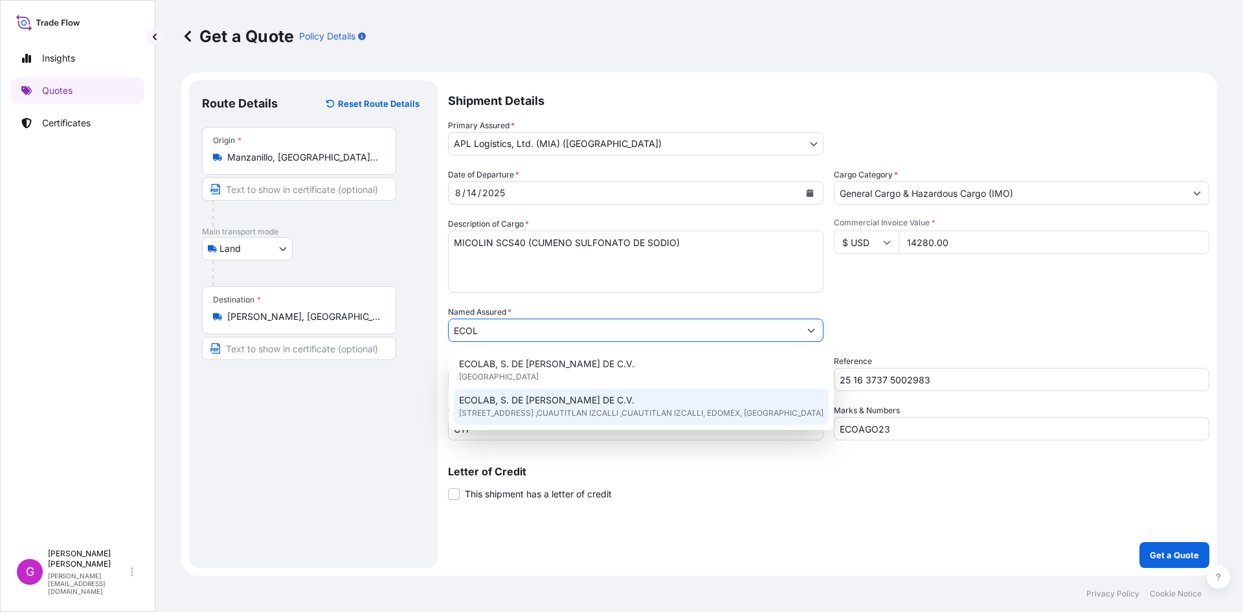
click at [563, 396] on span "ECOLAB, S. DE [PERSON_NAME] DE C.V." at bounding box center [546, 399] width 175 height 13
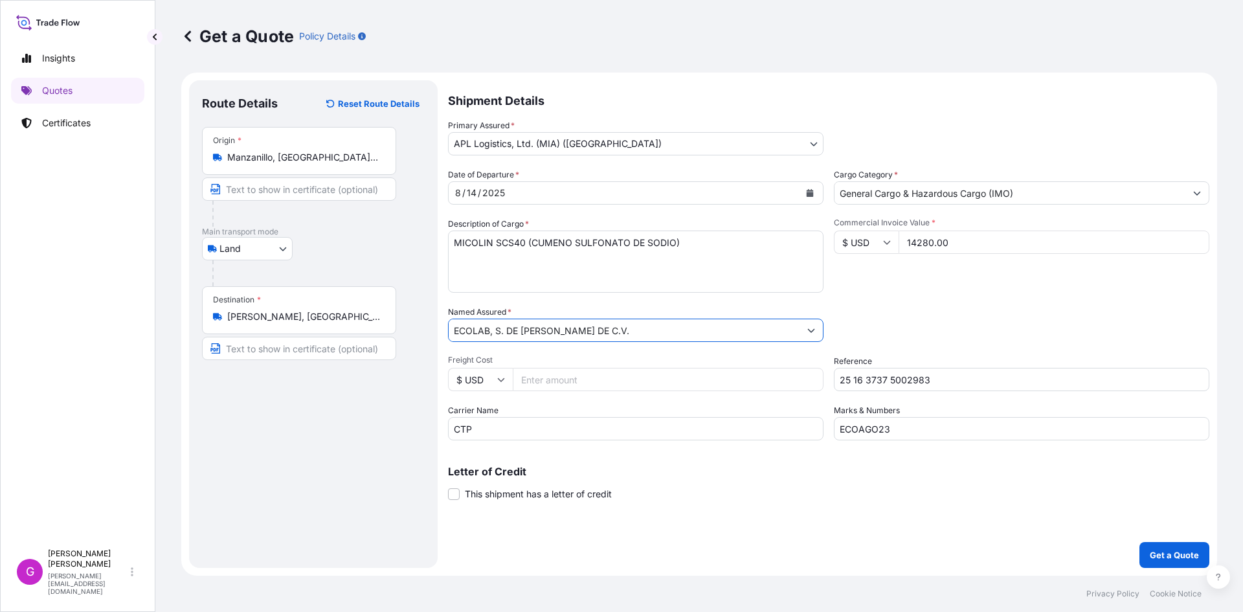
type input "ECOLAB, S. DE [PERSON_NAME] DE C.V."
click at [581, 377] on input "Freight Cost" at bounding box center [668, 379] width 311 height 23
paste input "4043.71"
type input "4043.71"
click at [933, 242] on input "14280.00" at bounding box center [1053, 241] width 311 height 23
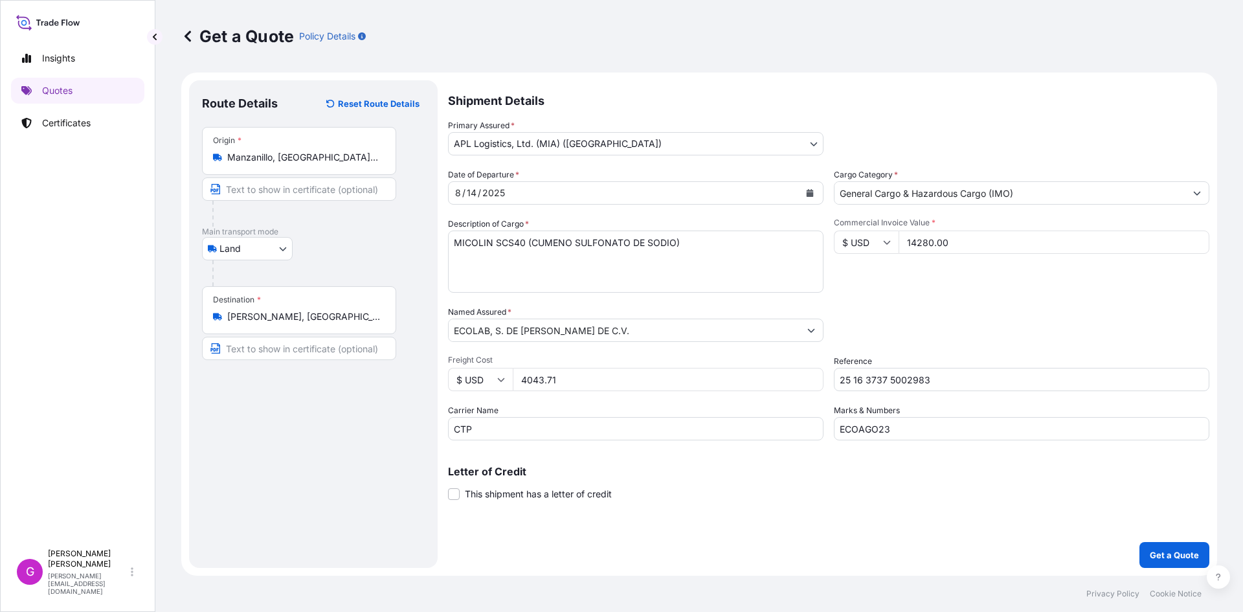
click at [933, 242] on input "14280.00" at bounding box center [1053, 241] width 311 height 23
click at [542, 378] on input "4043.71" at bounding box center [668, 379] width 311 height 23
click at [1164, 555] on p "Get a Quote" at bounding box center [1173, 554] width 49 height 13
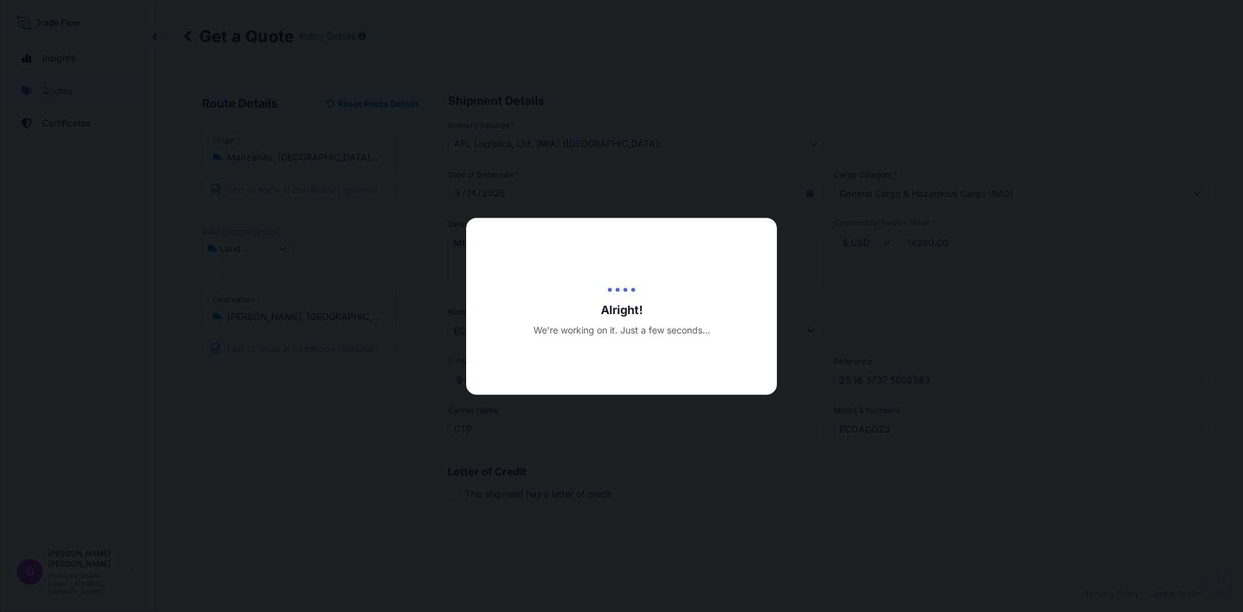
type input "[DATE]"
select select "Land"
select select "31870"
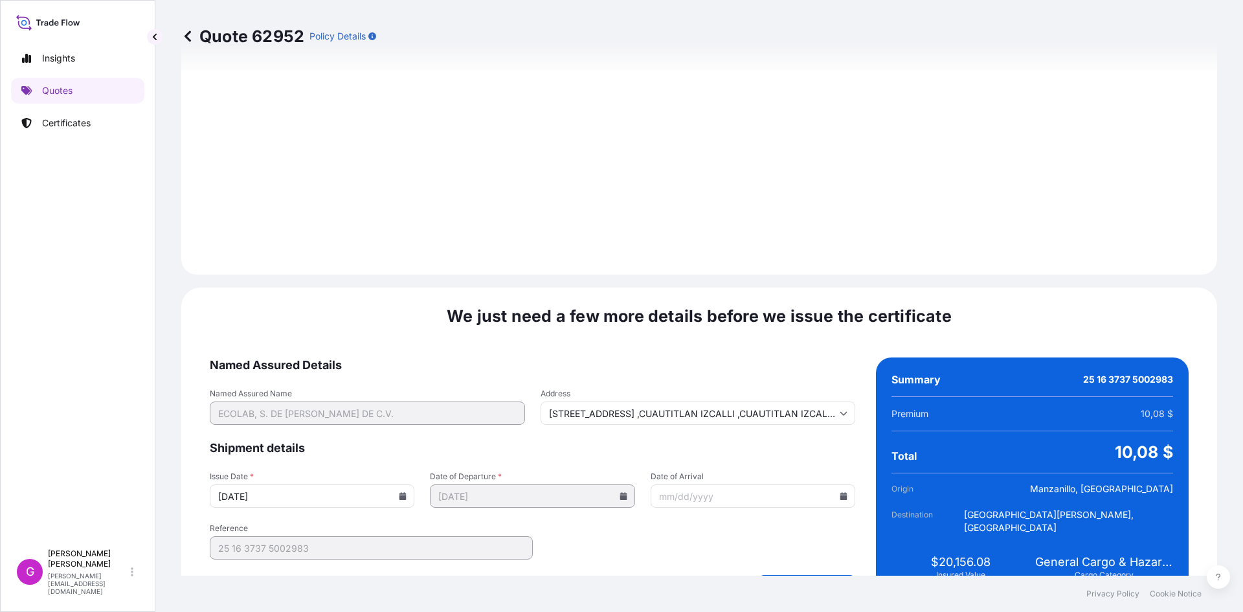
scroll to position [1545, 0]
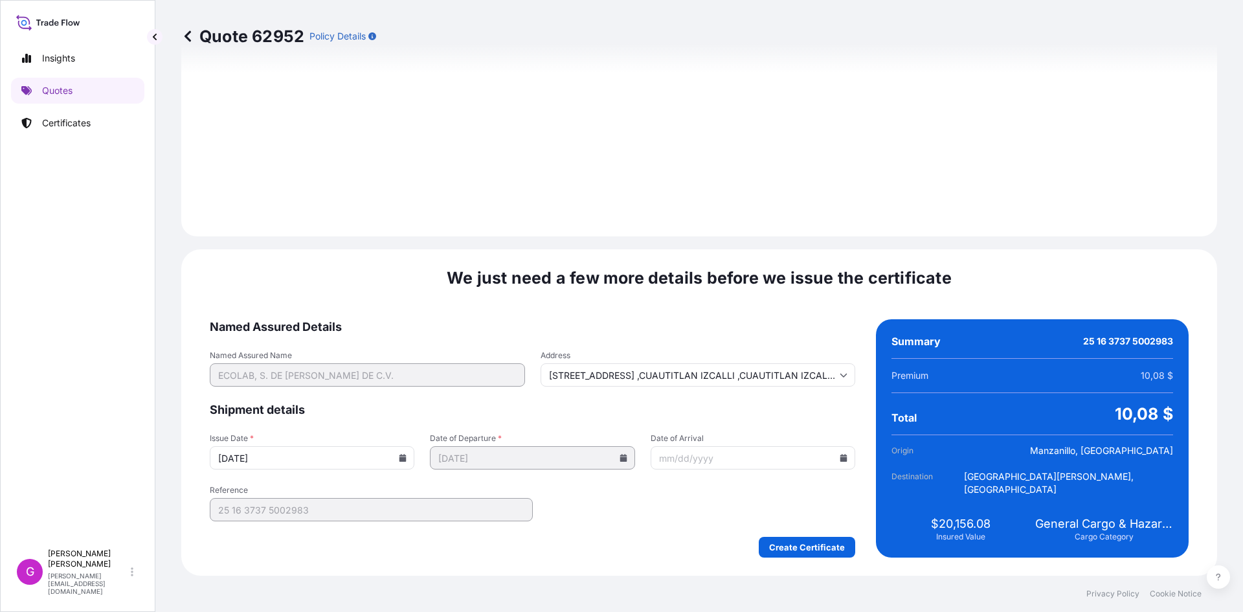
click at [840, 456] on icon at bounding box center [843, 458] width 7 height 8
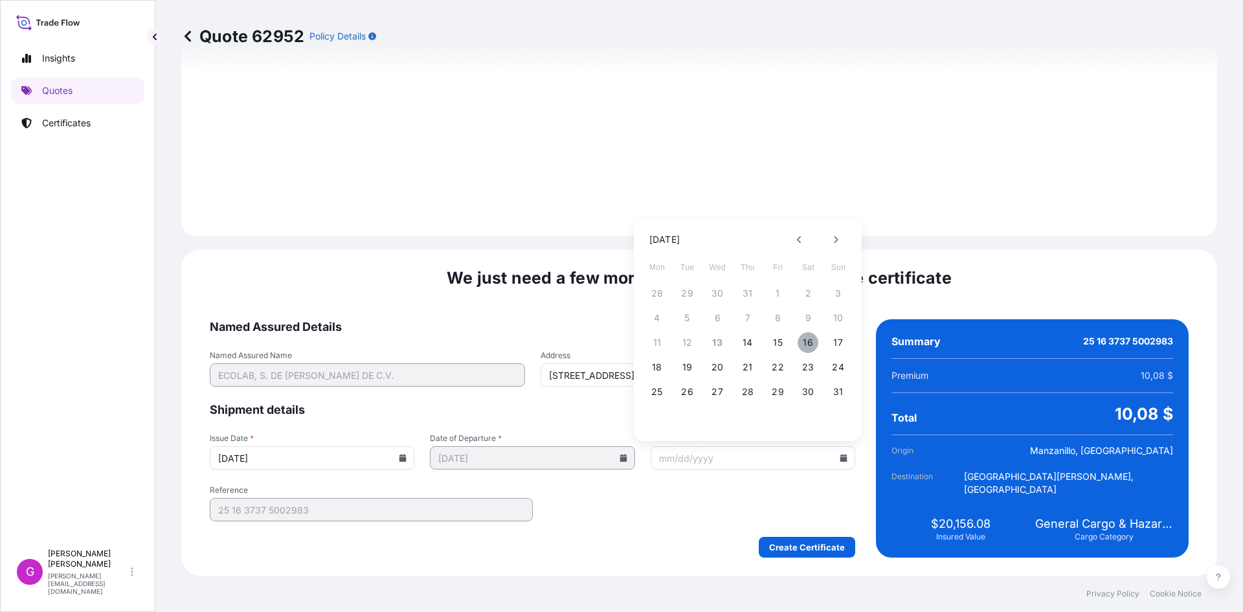
click at [808, 337] on button "16" at bounding box center [807, 342] width 21 height 21
type input "[DATE]"
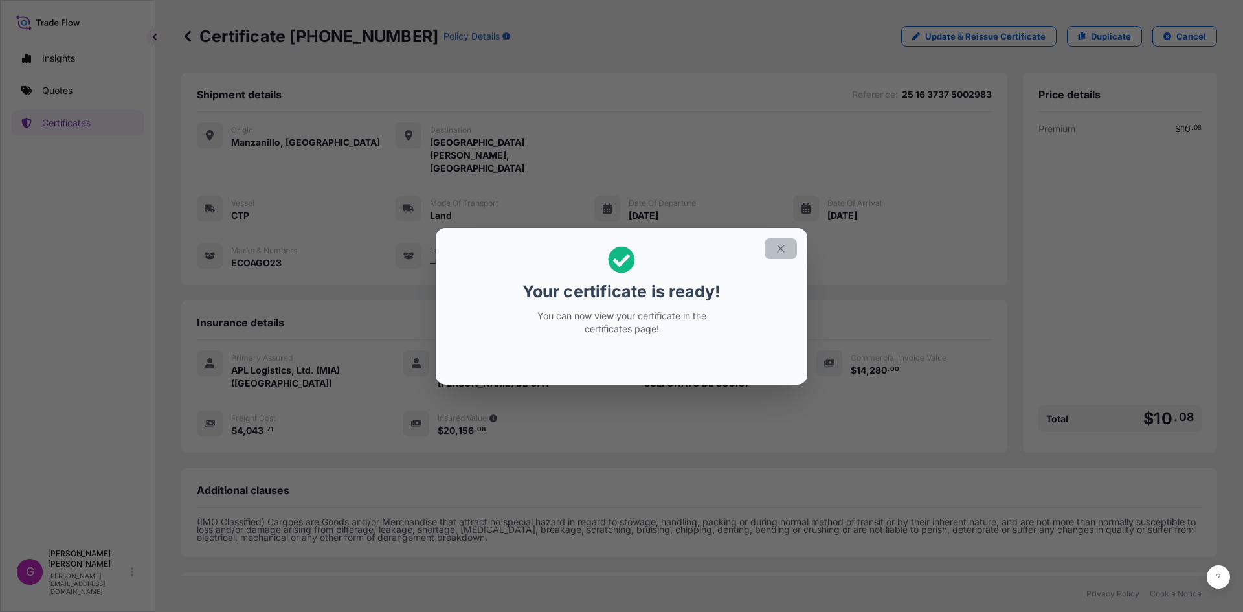
click at [784, 254] on icon "button" at bounding box center [781, 249] width 12 height 12
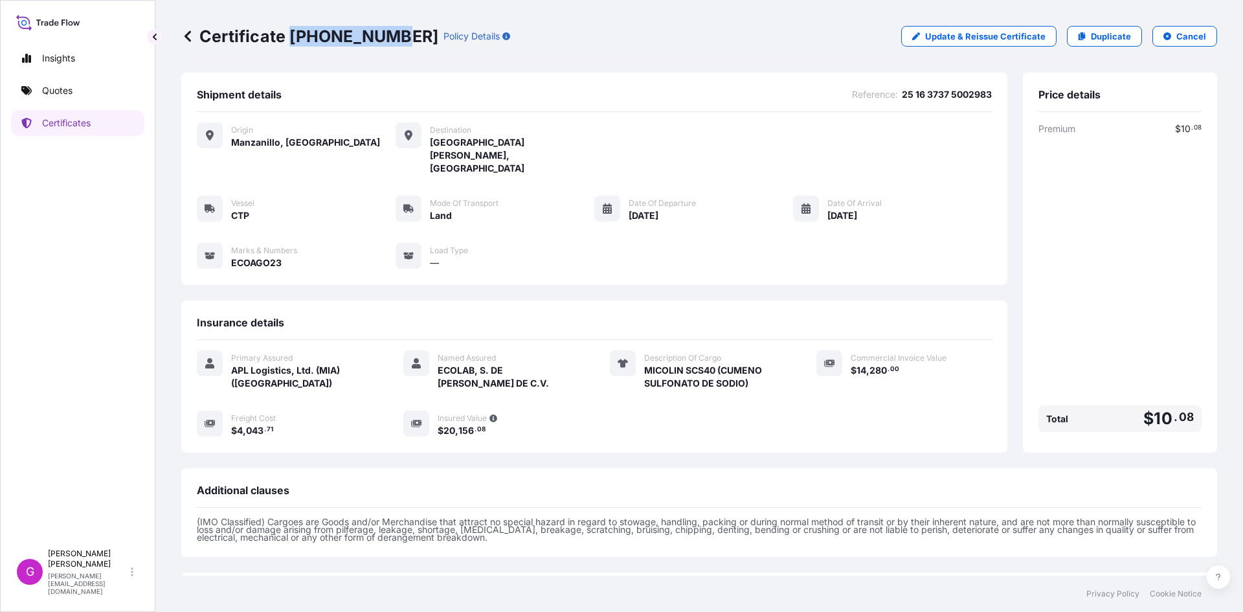
drag, startPoint x: 386, startPoint y: 33, endPoint x: 293, endPoint y: 30, distance: 93.2
click at [293, 30] on p "Certificate [PHONE_NUMBER]" at bounding box center [309, 36] width 257 height 21
copy p "[PHONE_NUMBER]"
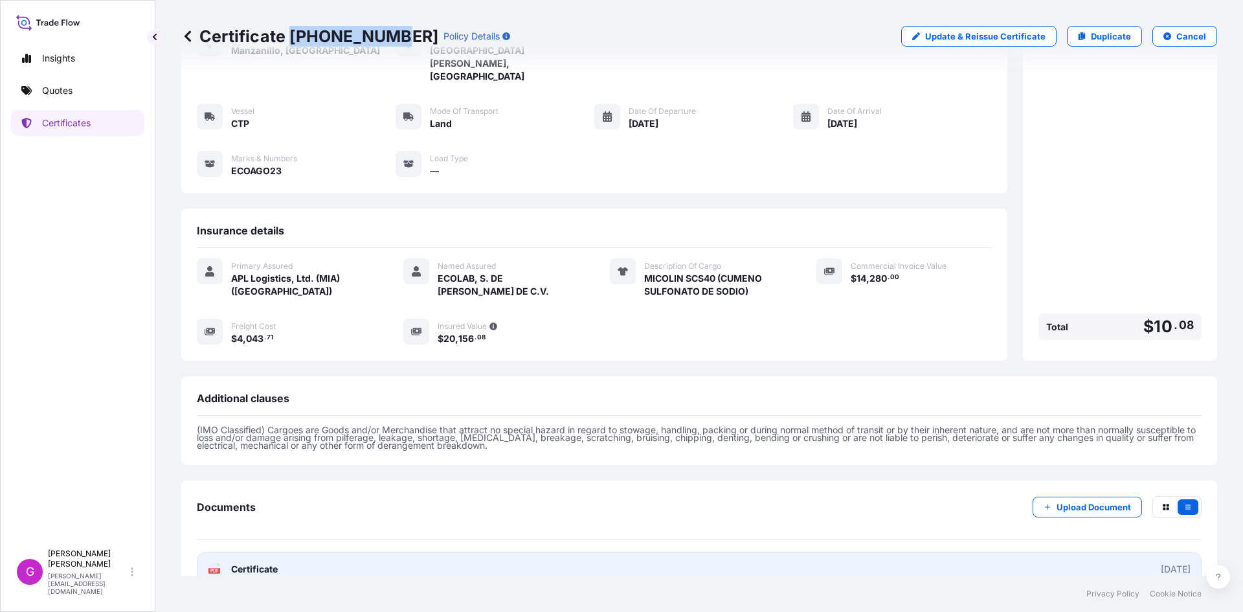
click at [335, 552] on link "PDF Certificate [DATE]" at bounding box center [699, 569] width 1004 height 34
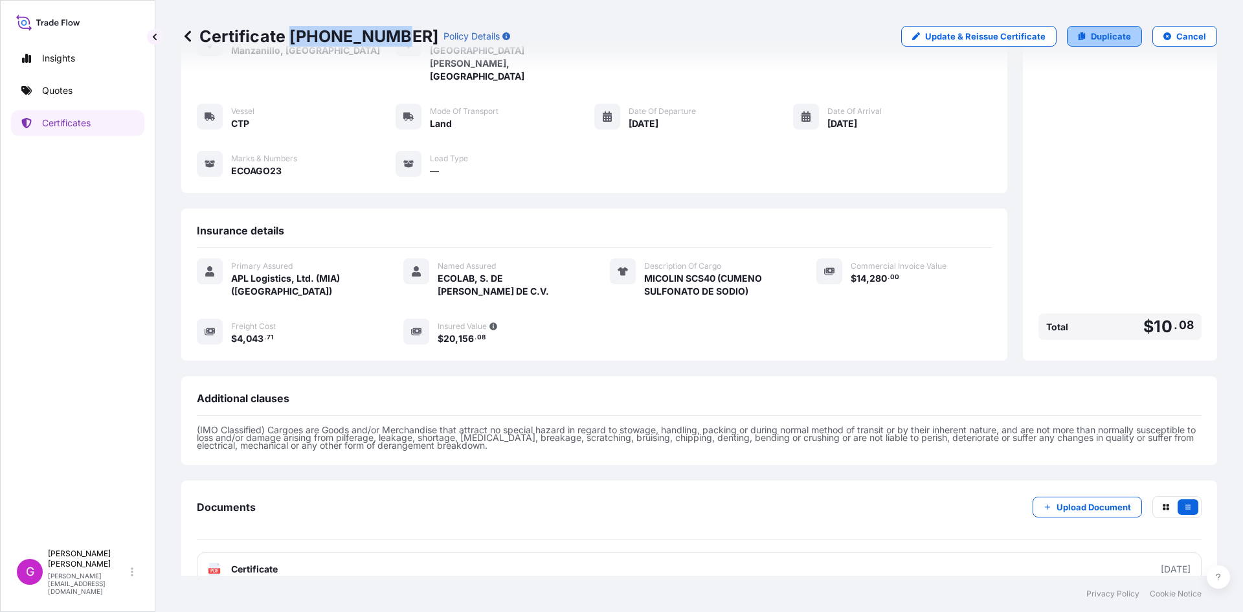
click at [1103, 34] on p "Duplicate" at bounding box center [1110, 36] width 40 height 13
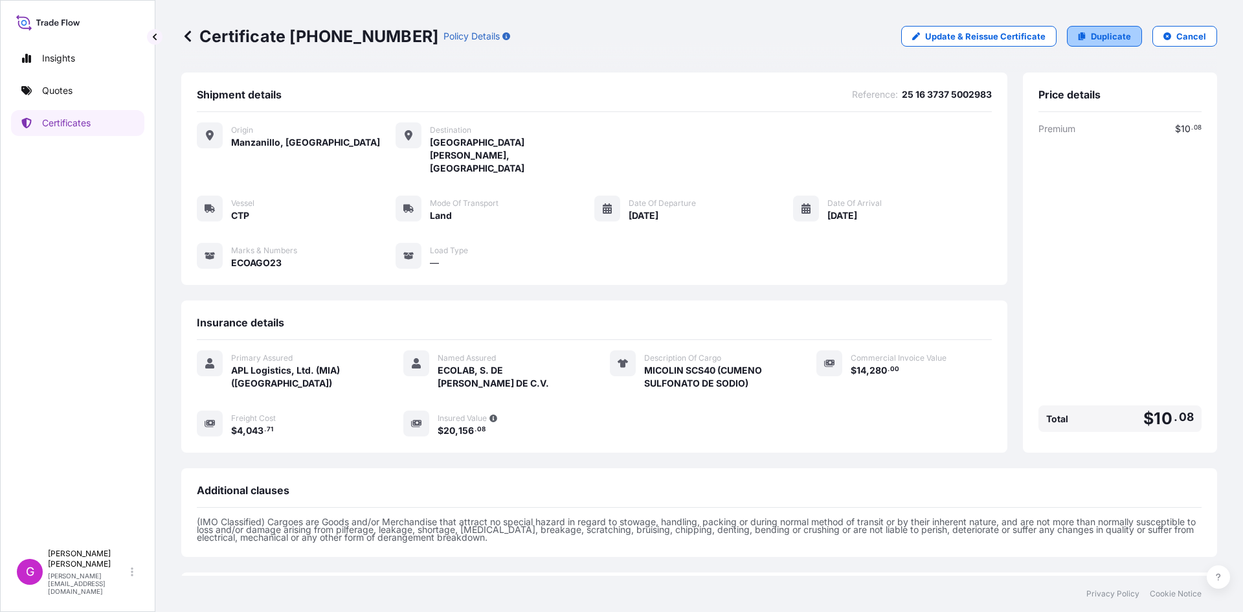
select select "Land"
select select "31870"
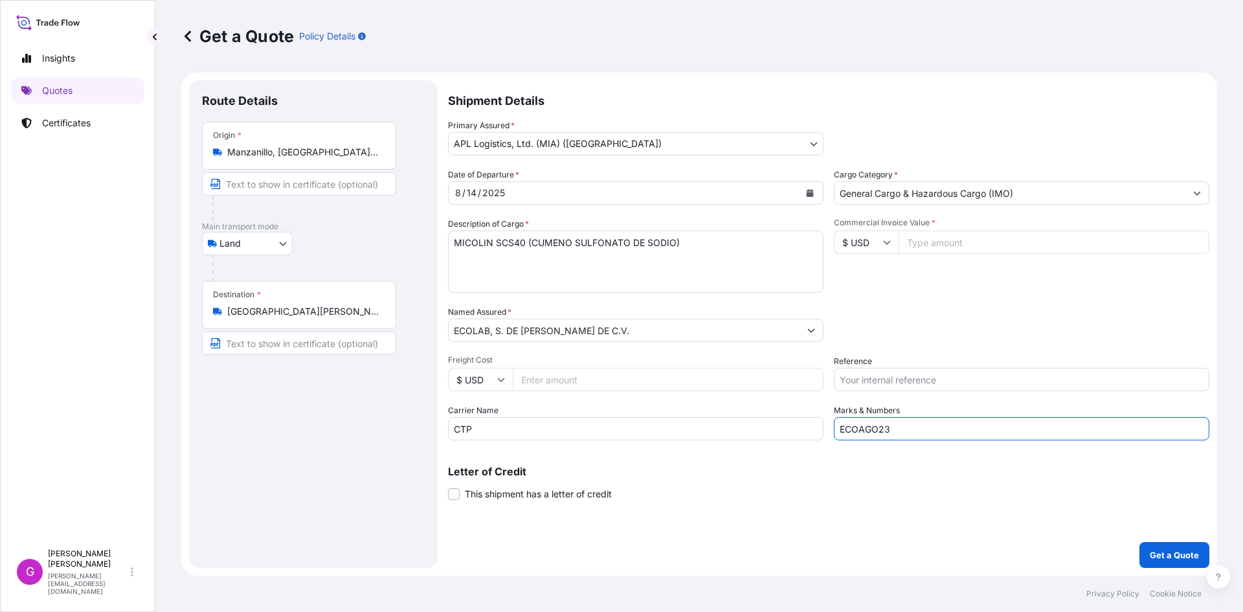
click at [904, 430] on input "ECOAGO23" at bounding box center [1021, 428] width 375 height 23
type input "ECOAGO24"
click at [1000, 247] on input "Commercial Invoice Value *" at bounding box center [1053, 241] width 311 height 23
paste input "14280.00"
type input "14280.00"
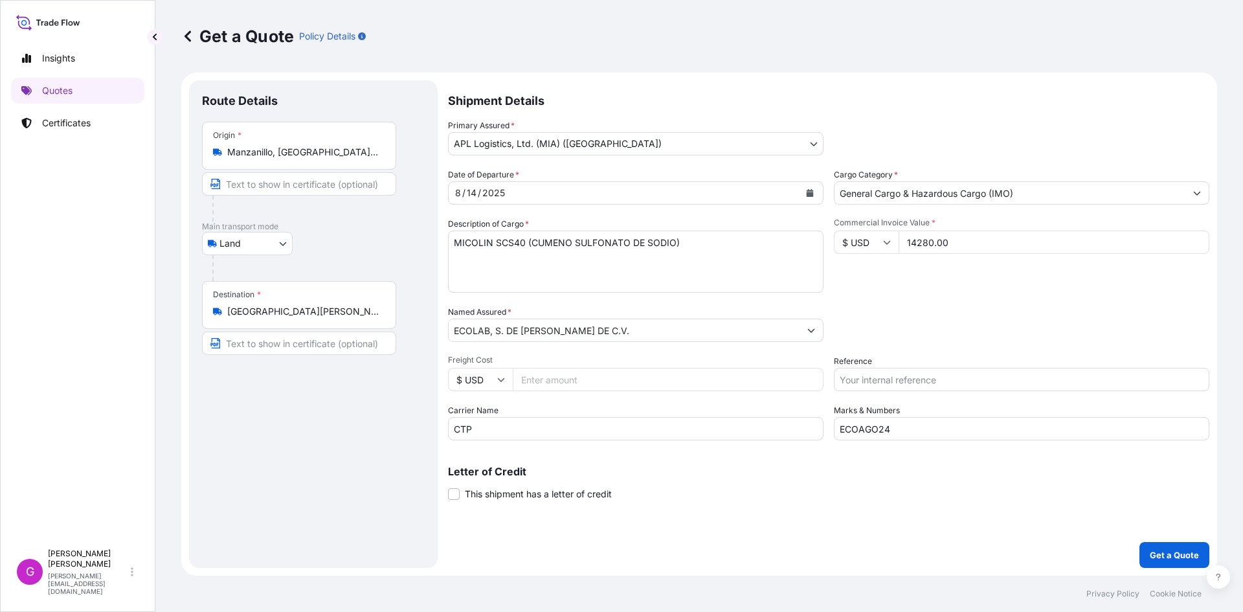
click at [564, 374] on input "Freight Cost" at bounding box center [668, 379] width 311 height 23
paste input "4043.71"
type input "4043.71"
click at [923, 368] on input "Reference" at bounding box center [1021, 379] width 375 height 23
paste input "25 16 3737 5003060"
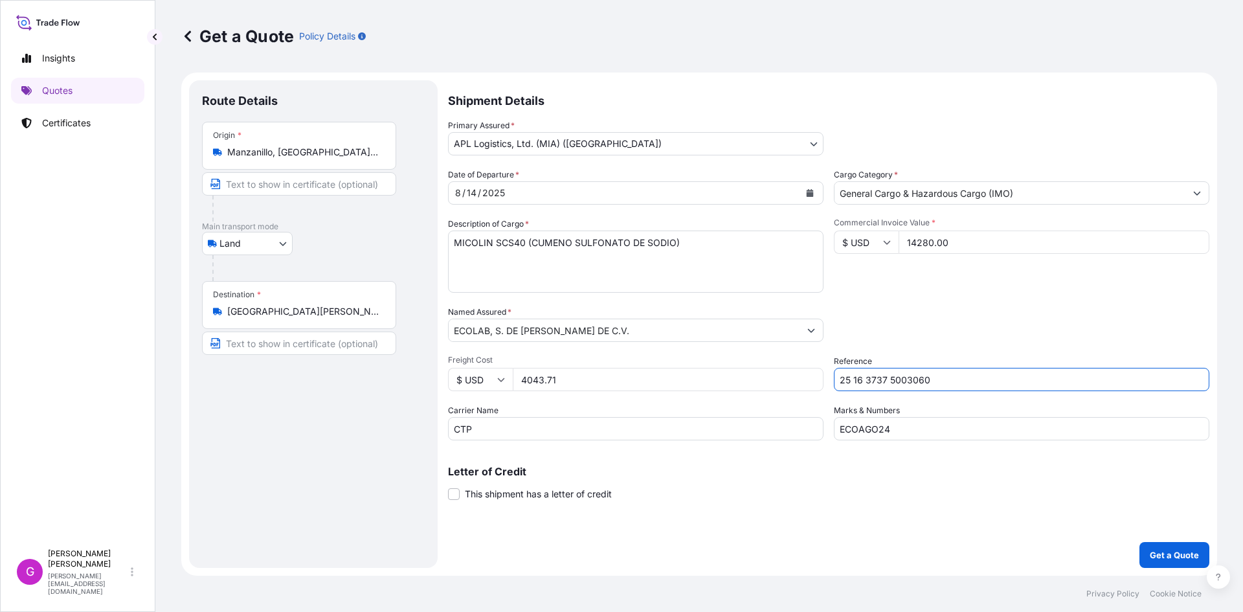
type input "25 16 3737 5003060"
click at [1180, 553] on p "Get a Quote" at bounding box center [1173, 554] width 49 height 13
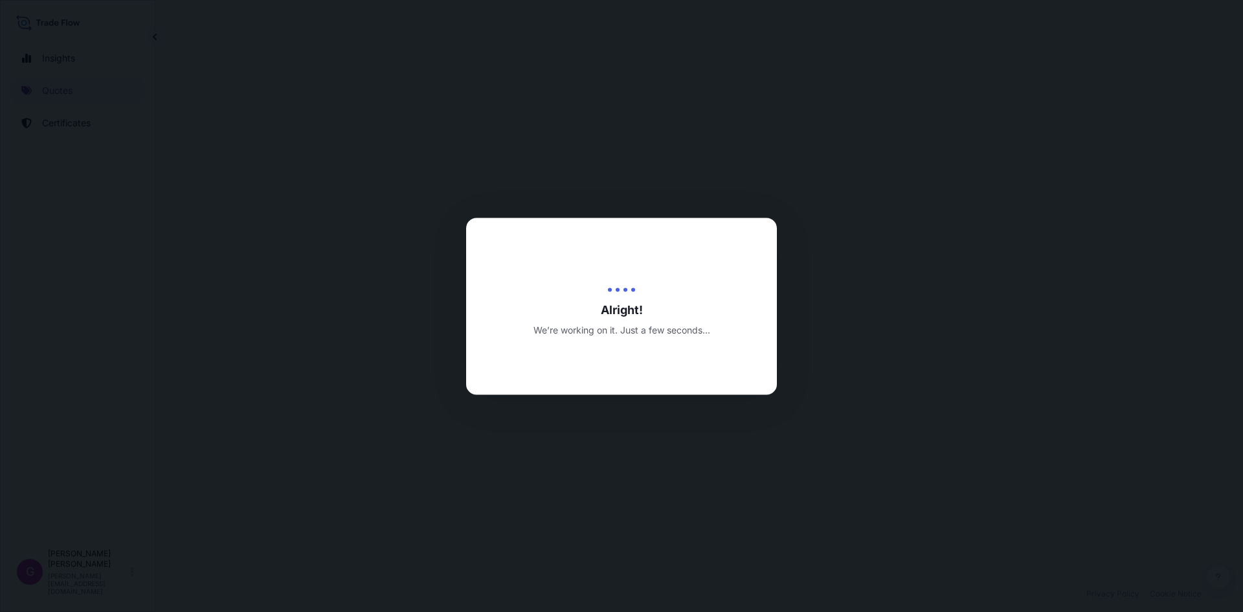
select select "Land"
select select "31870"
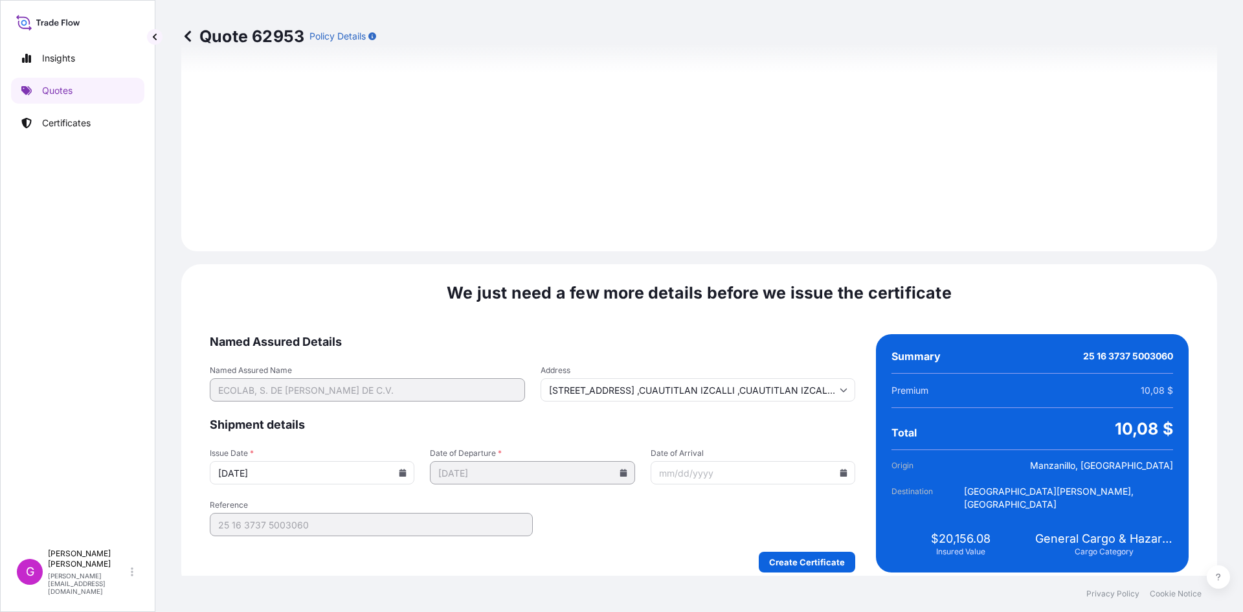
scroll to position [1545, 0]
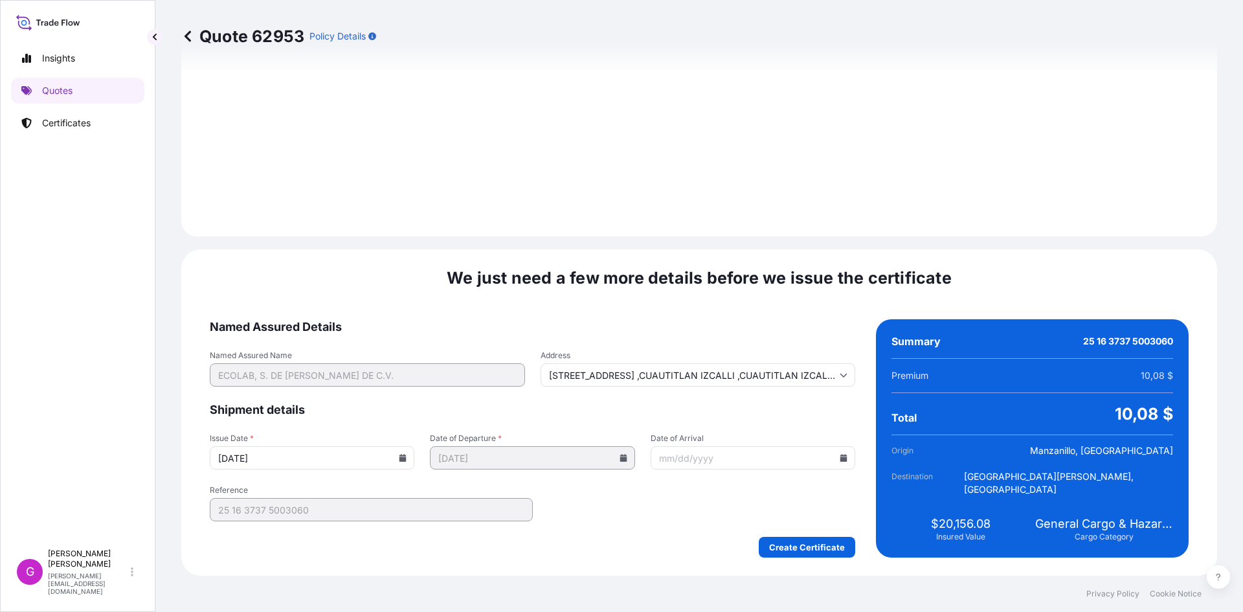
click at [839, 455] on icon at bounding box center [843, 458] width 8 height 8
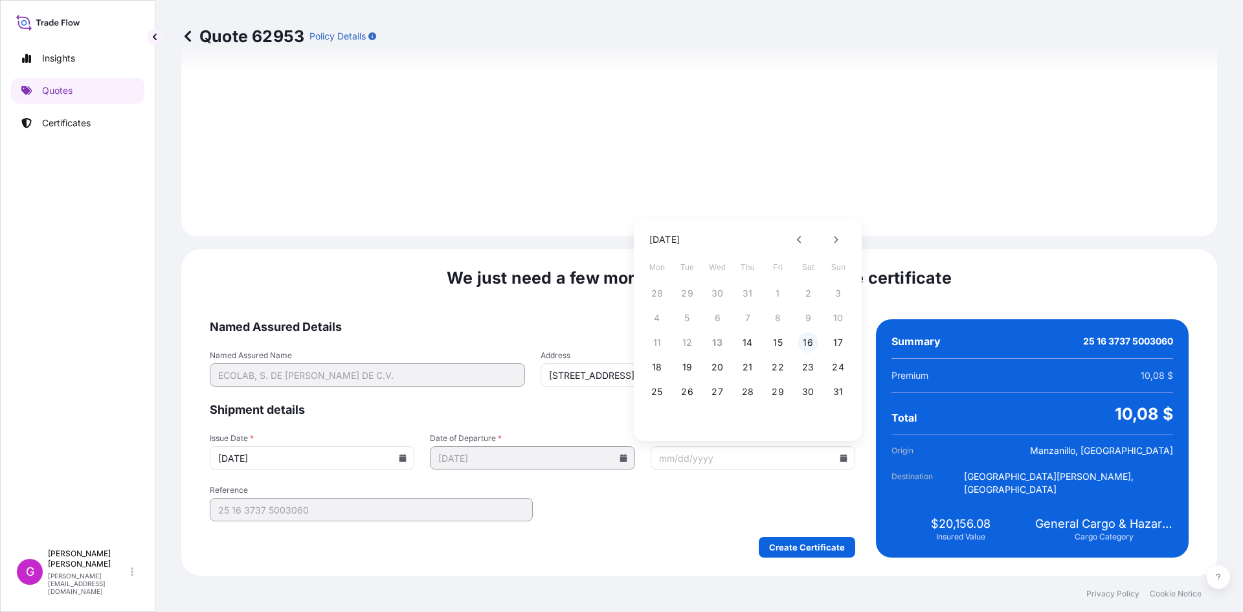
click at [817, 338] on button "16" at bounding box center [807, 342] width 21 height 21
type input "[DATE]"
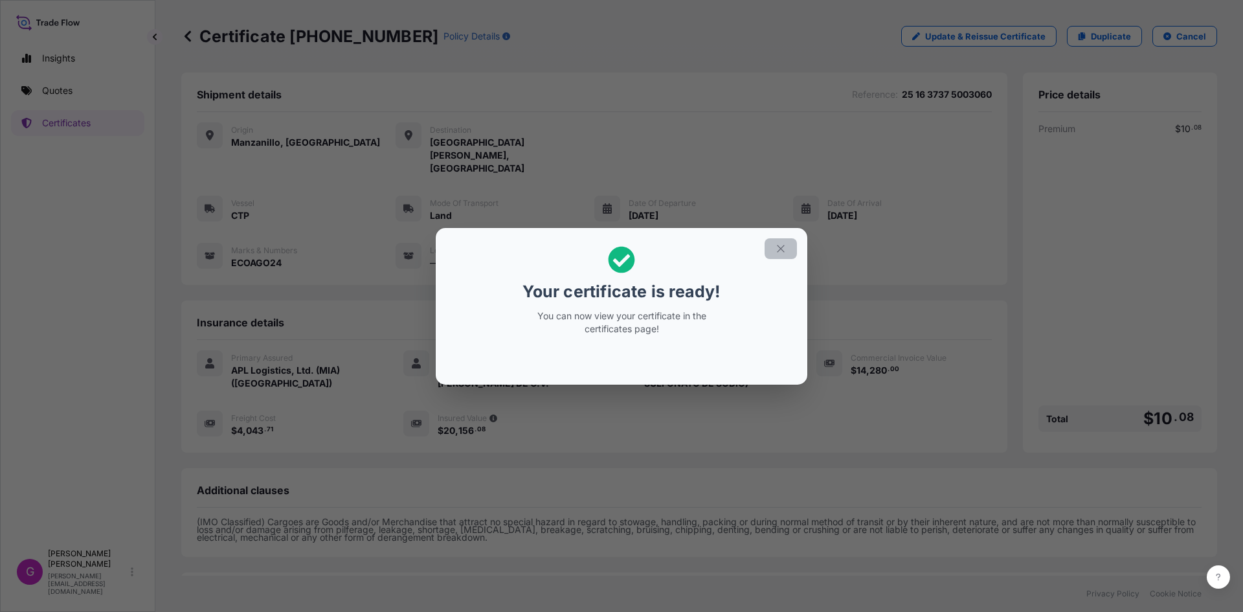
click at [788, 248] on button "button" at bounding box center [780, 248] width 32 height 21
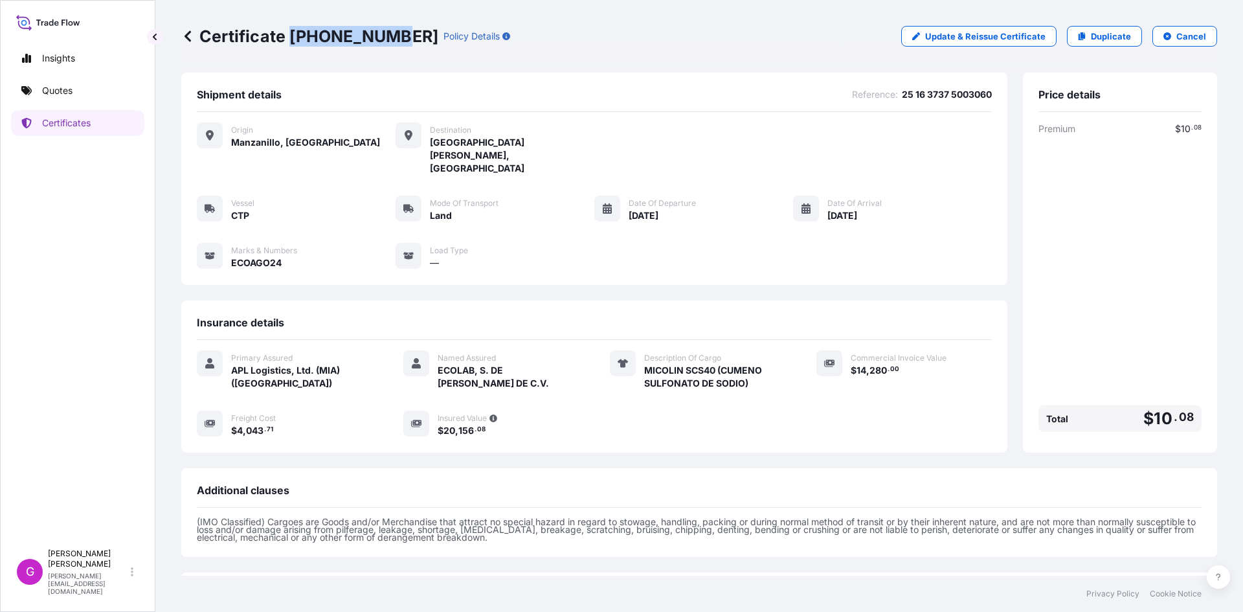
drag, startPoint x: 388, startPoint y: 33, endPoint x: 289, endPoint y: 36, distance: 98.4
click at [289, 36] on p "Certificate [PHONE_NUMBER]" at bounding box center [309, 36] width 257 height 21
copy p "[PHONE_NUMBER]"
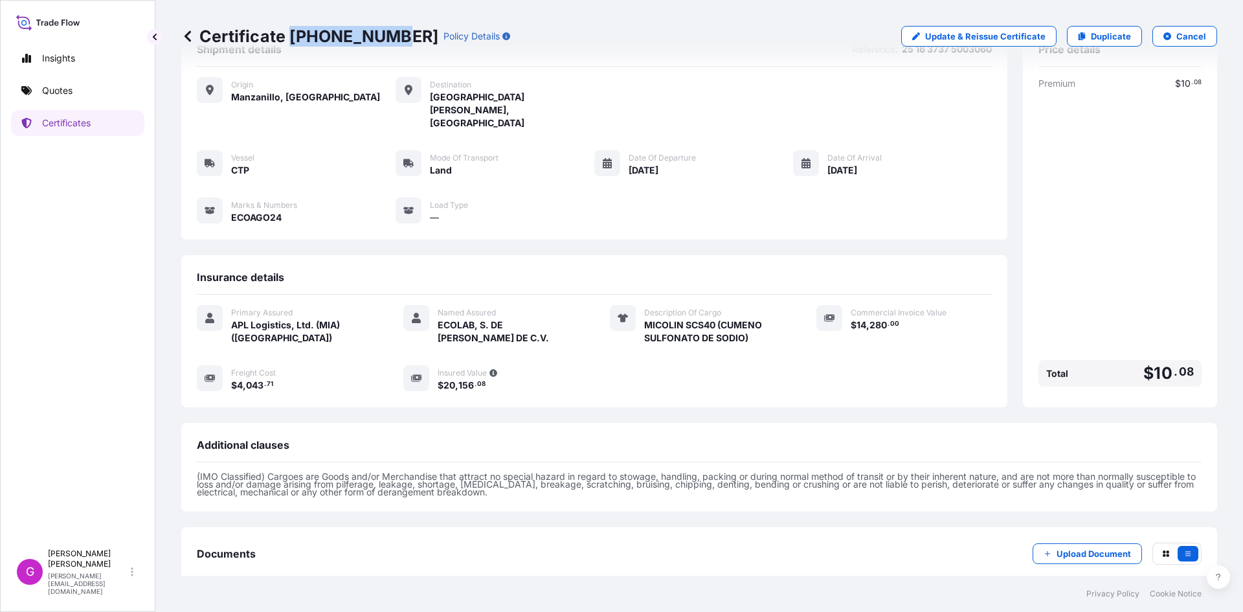
scroll to position [92, 0]
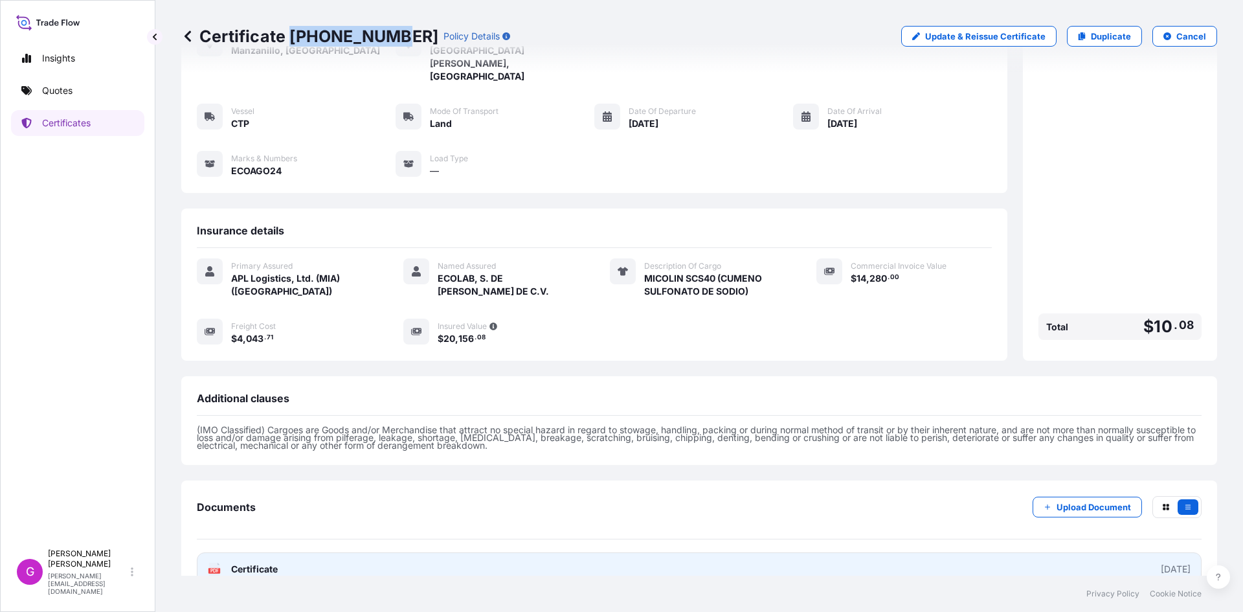
click at [248, 562] on span "Certificate" at bounding box center [254, 568] width 47 height 13
